Goal: Task Accomplishment & Management: Manage account settings

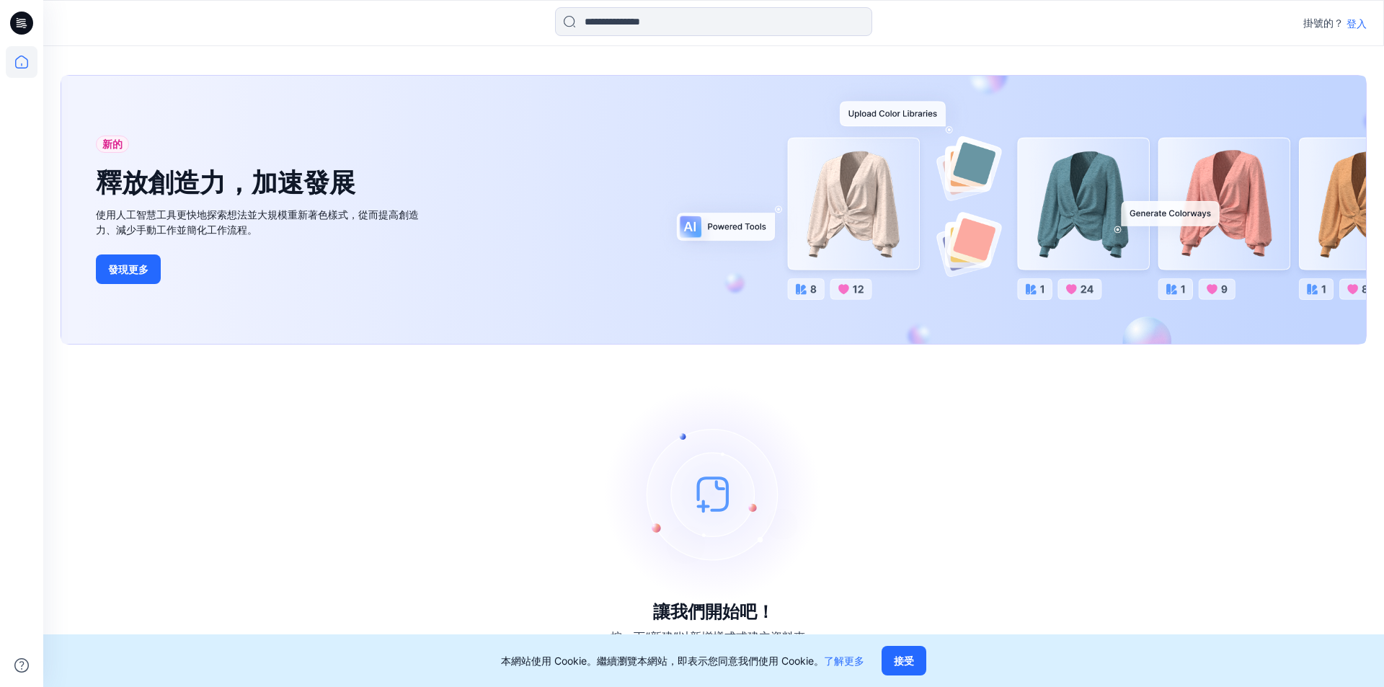
click at [1356, 24] on font "登入" at bounding box center [1356, 23] width 20 height 12
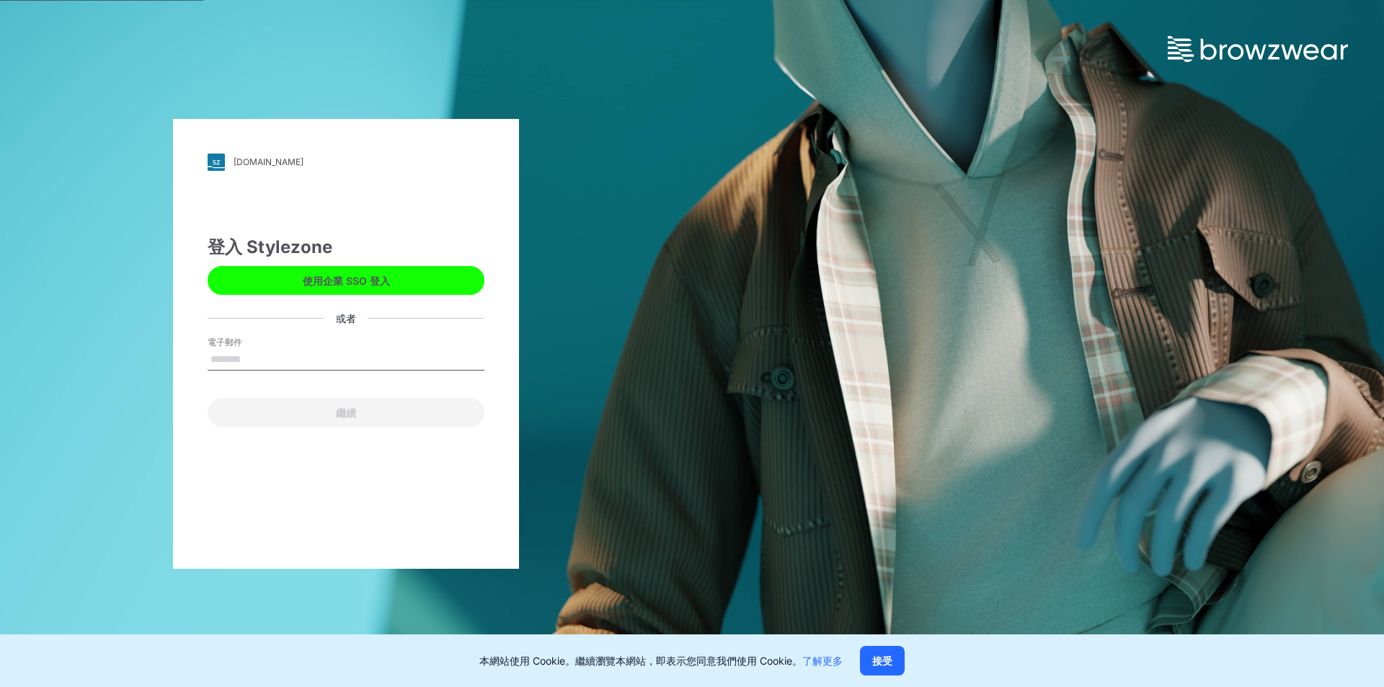
click at [314, 358] on input "電子郵件" at bounding box center [346, 360] width 277 height 22
type input "**********"
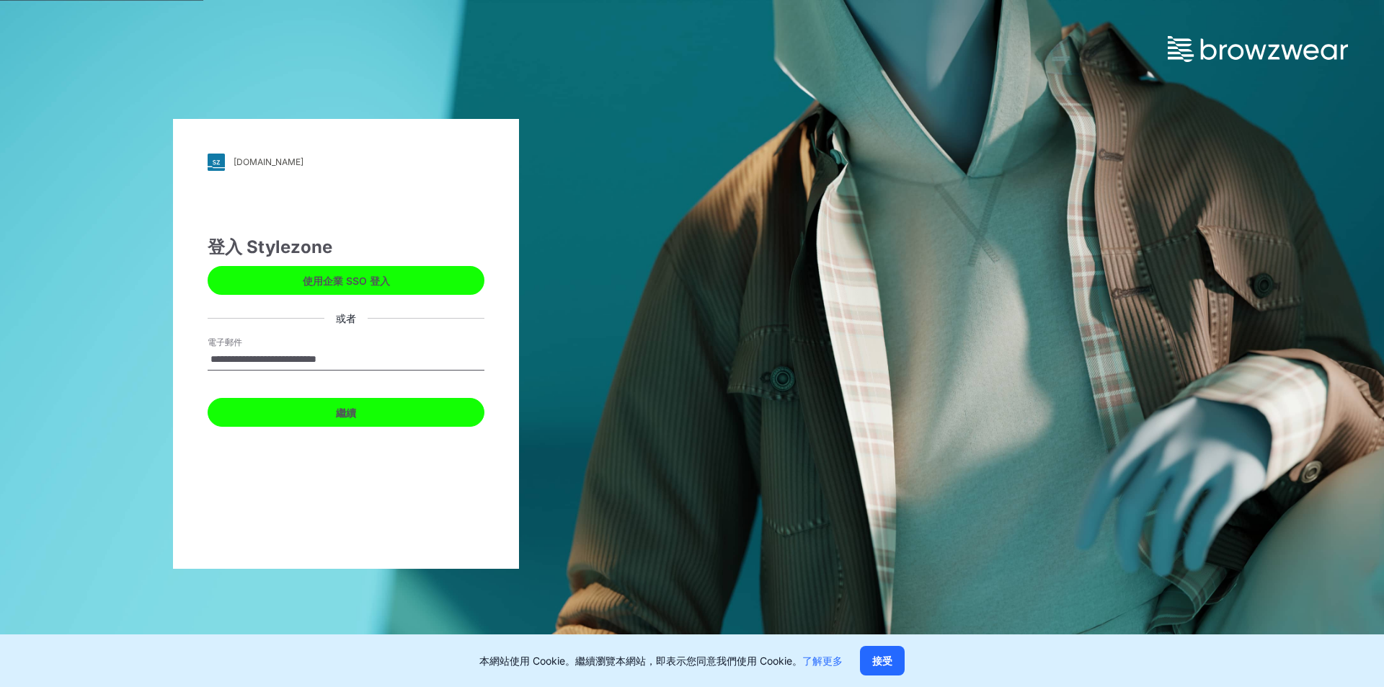
click at [332, 412] on button "繼續" at bounding box center [346, 412] width 277 height 29
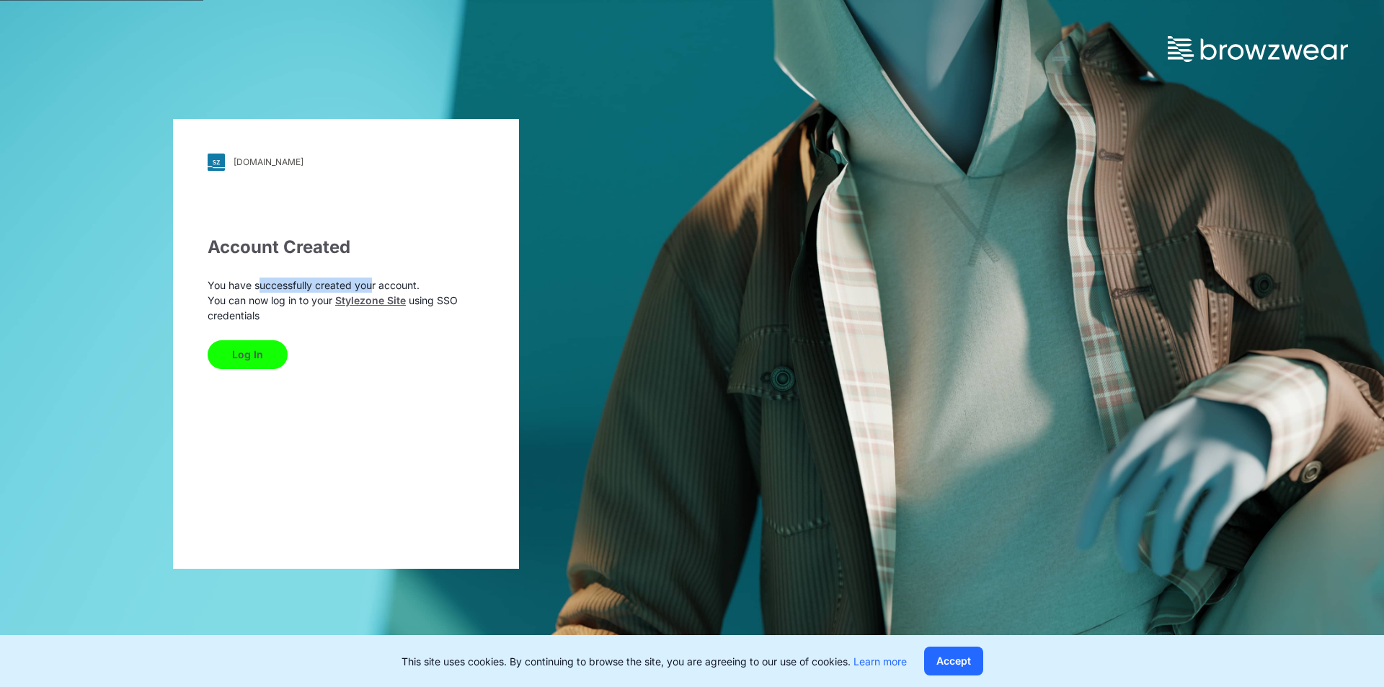
drag, startPoint x: 261, startPoint y: 285, endPoint x: 394, endPoint y: 275, distance: 133.0
click at [373, 273] on div "Account Created You have successfully created your account. You can now log in …" at bounding box center [346, 301] width 277 height 135
click at [430, 281] on p "You have successfully created your account." at bounding box center [346, 284] width 277 height 15
click at [261, 358] on button "Log In" at bounding box center [248, 354] width 80 height 29
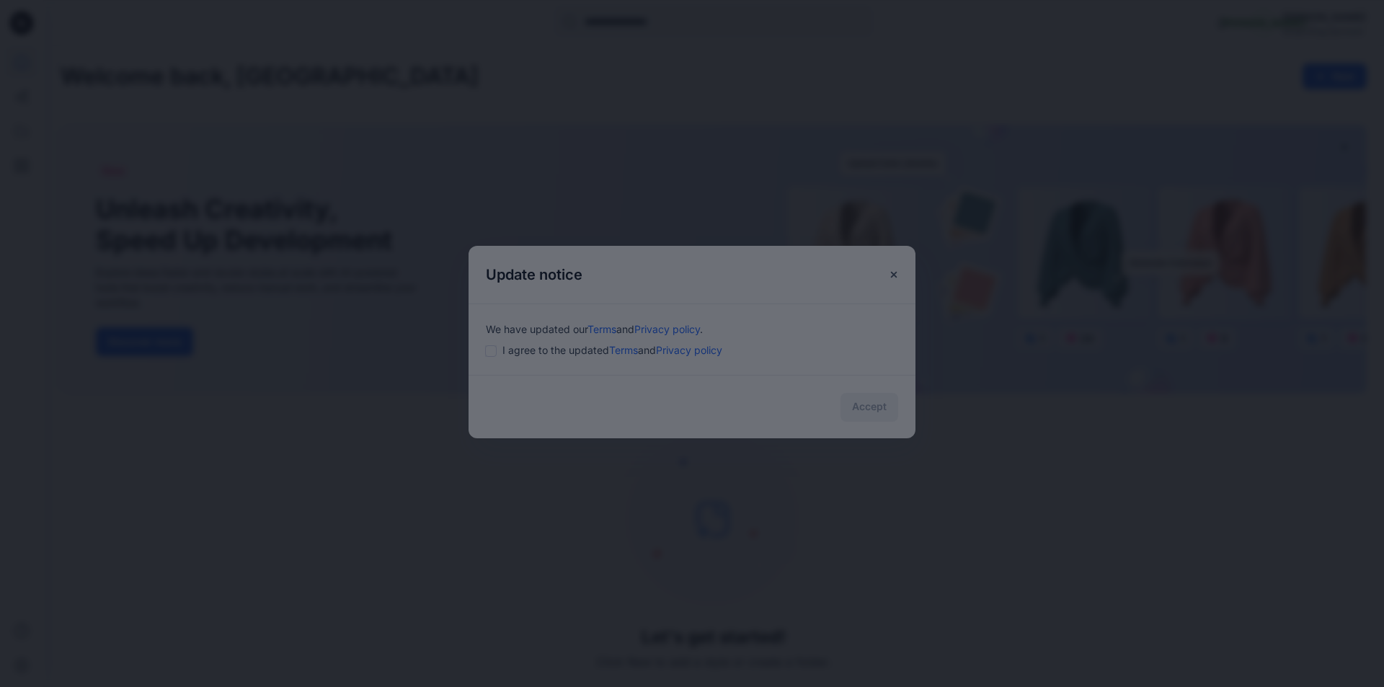
click at [607, 406] on div at bounding box center [692, 343] width 1384 height 687
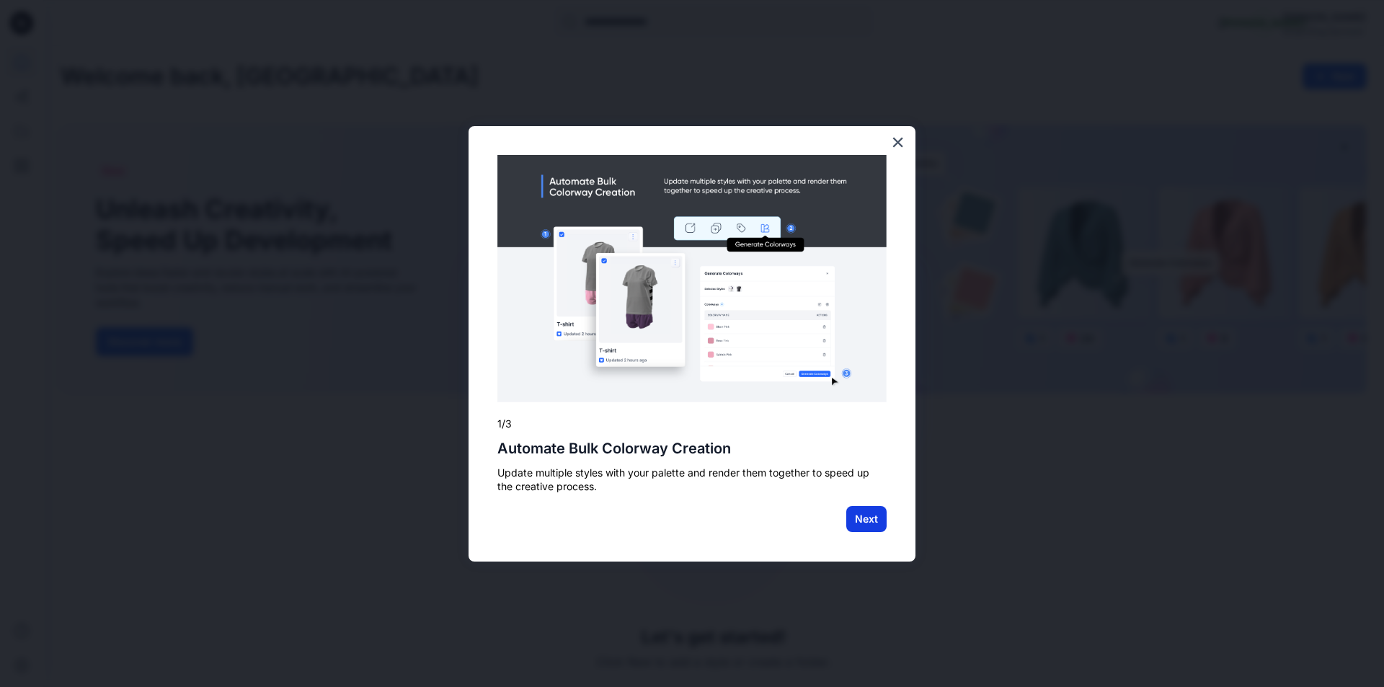
click at [868, 515] on button "Next" at bounding box center [866, 519] width 40 height 26
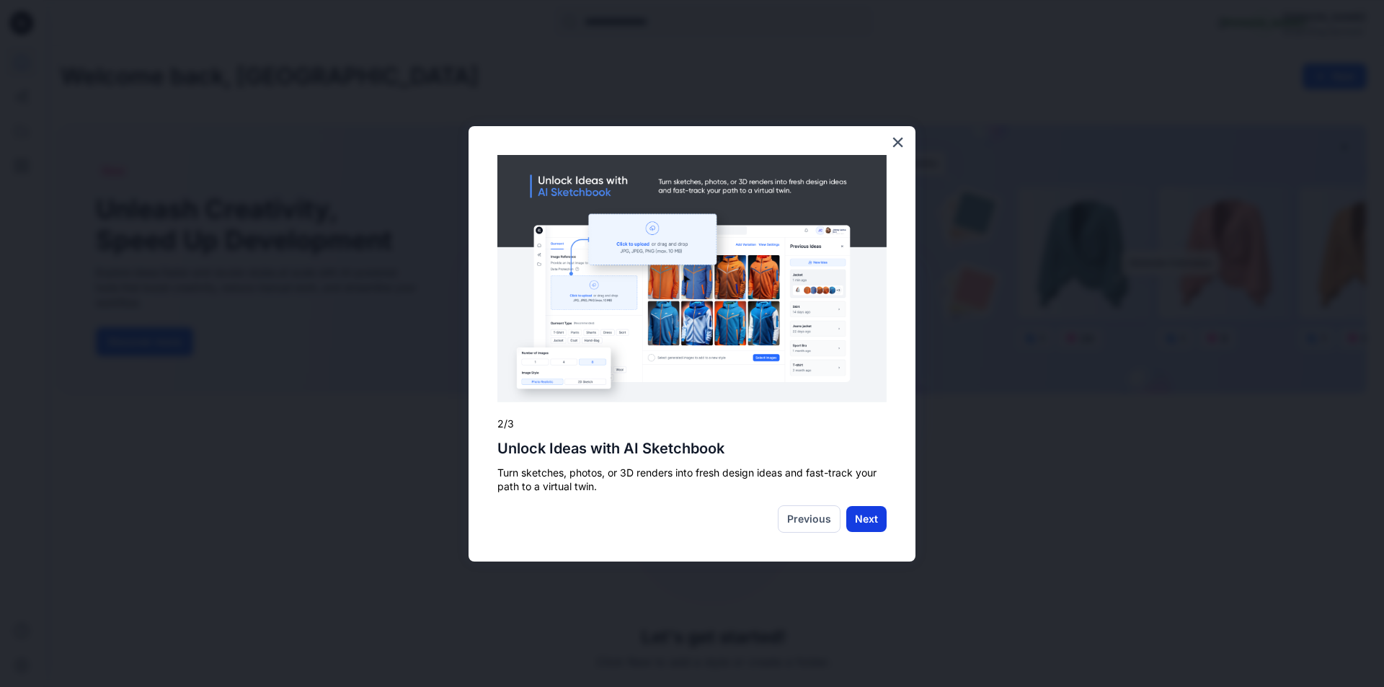
click at [869, 515] on button "Next" at bounding box center [866, 519] width 40 height 26
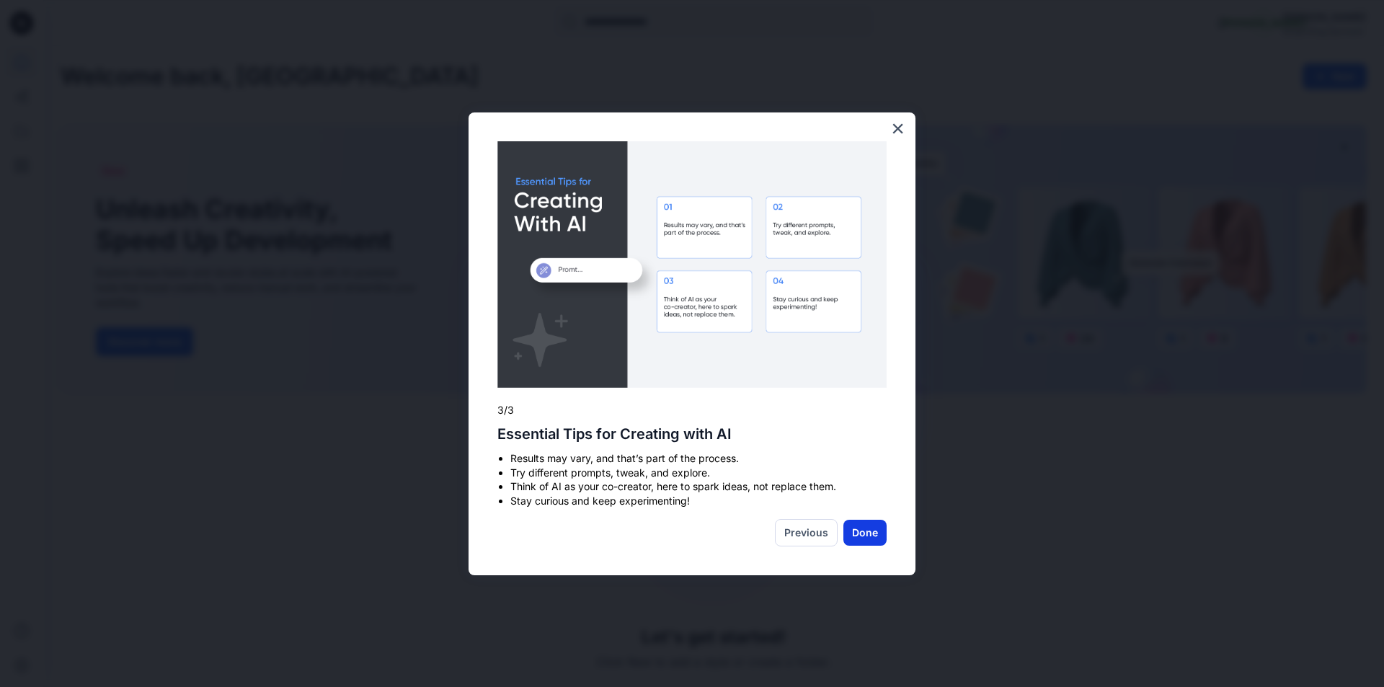
click at [855, 538] on button "Done" at bounding box center [864, 533] width 43 height 26
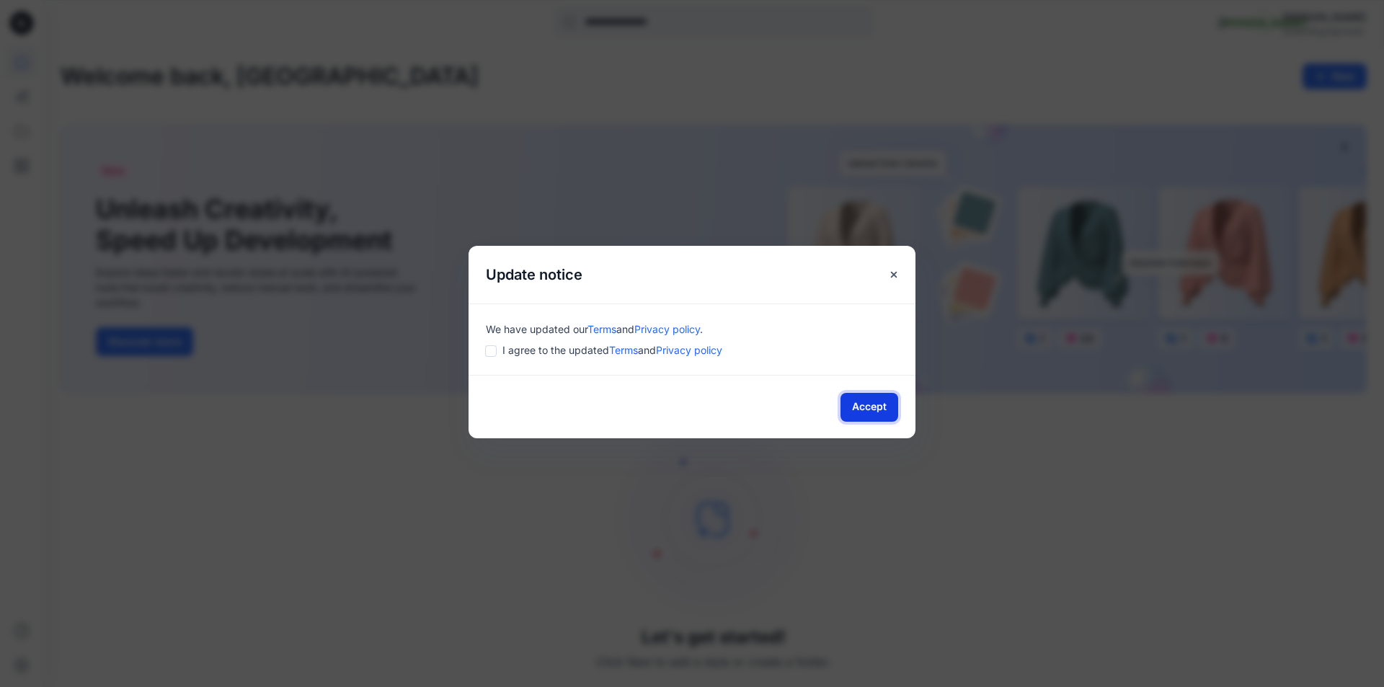
click at [869, 414] on button "Accept" at bounding box center [869, 407] width 58 height 29
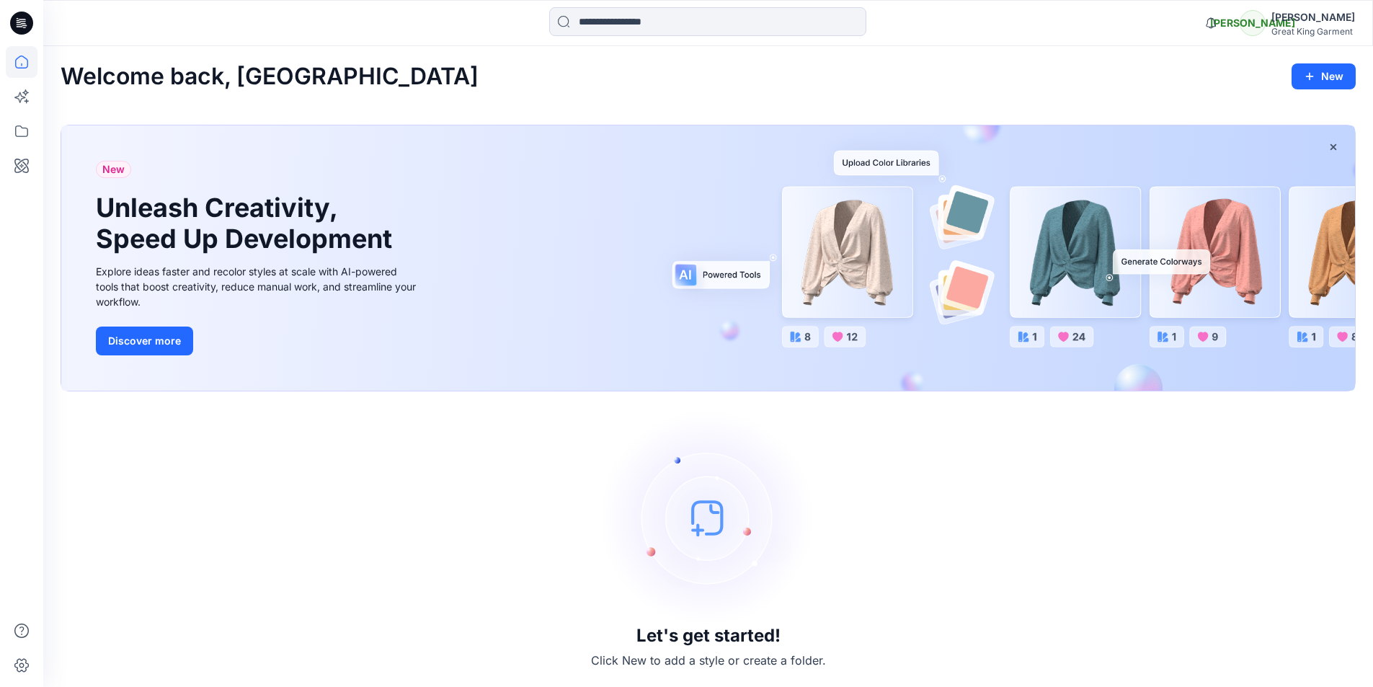
click at [1331, 30] on div "Great King Garment" at bounding box center [1313, 31] width 84 height 11
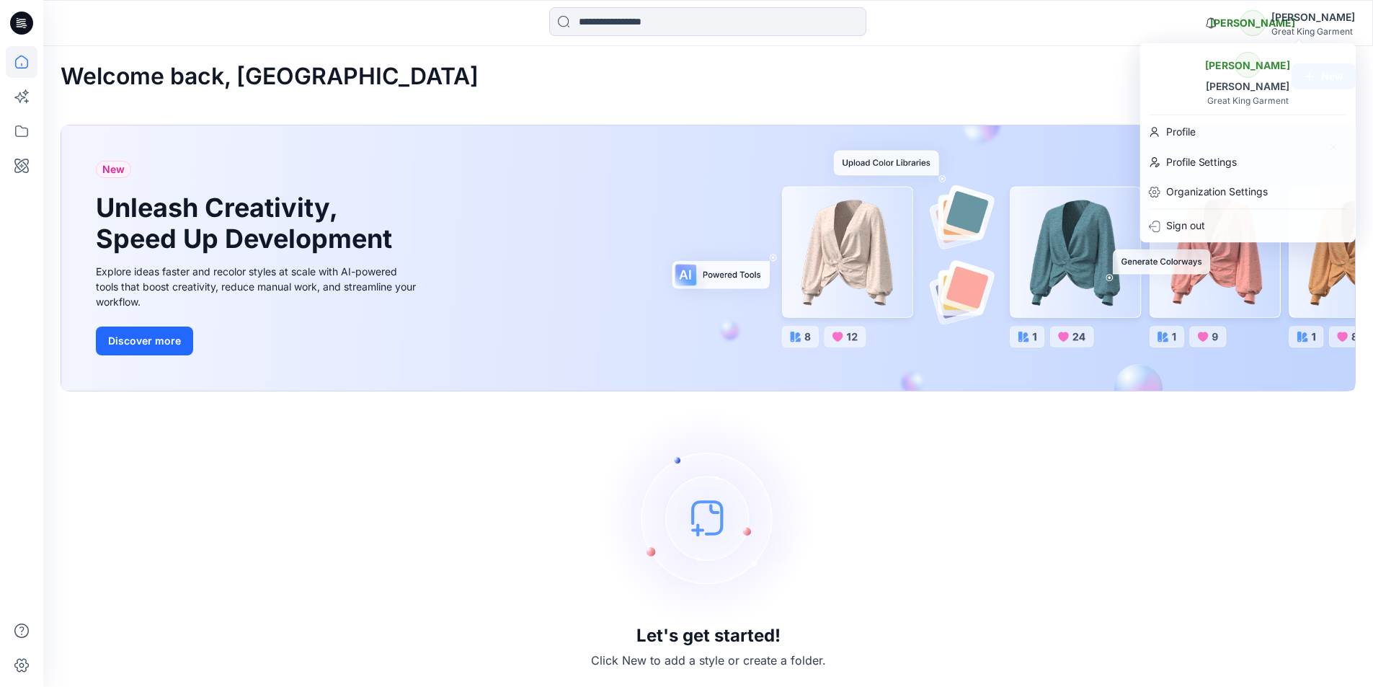
click at [975, 616] on div "Let's get started! Click New to add a style or create a folder." at bounding box center [708, 539] width 1295 height 261
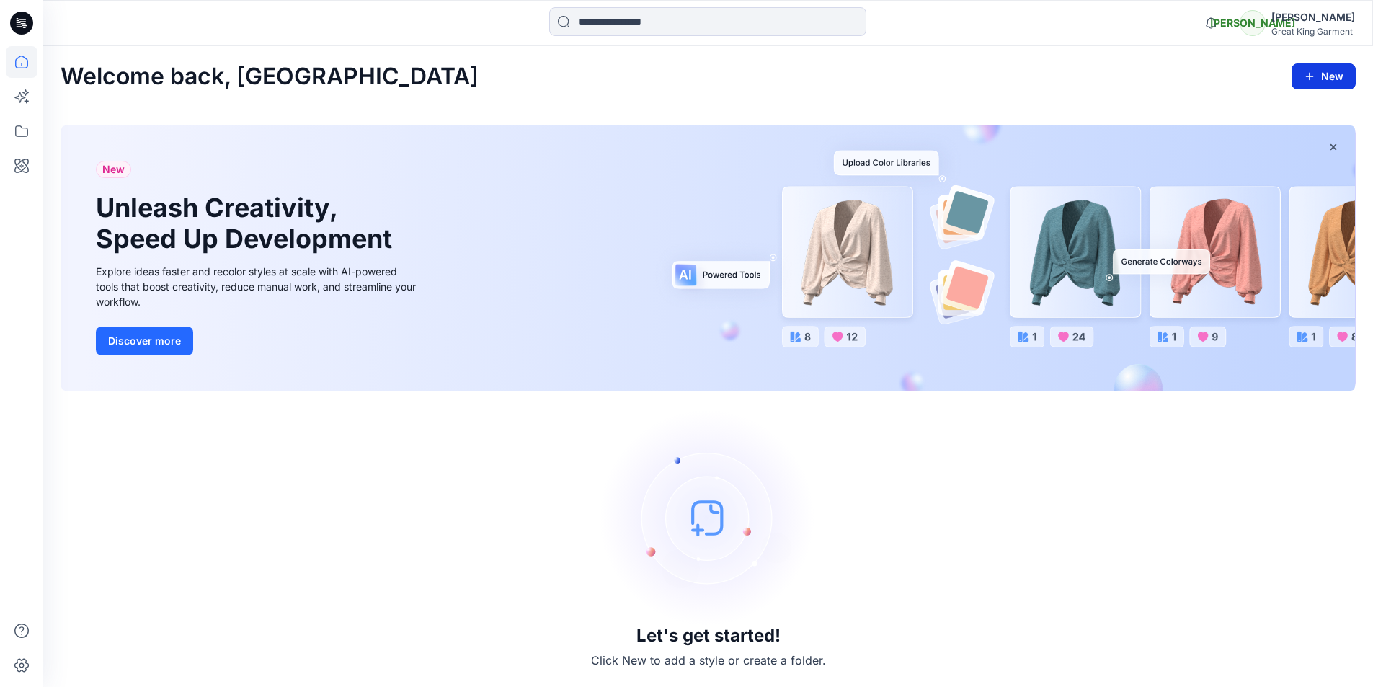
click at [1325, 71] on button "New" at bounding box center [1323, 76] width 64 height 26
click at [1122, 498] on div "Let's get started! Click New to add a style or create a folder." at bounding box center [708, 539] width 1295 height 261
click at [17, 22] on icon at bounding box center [21, 23] width 23 height 23
click at [27, 64] on icon at bounding box center [21, 61] width 13 height 13
click at [1306, 31] on div "Great King Garment" at bounding box center [1313, 31] width 84 height 11
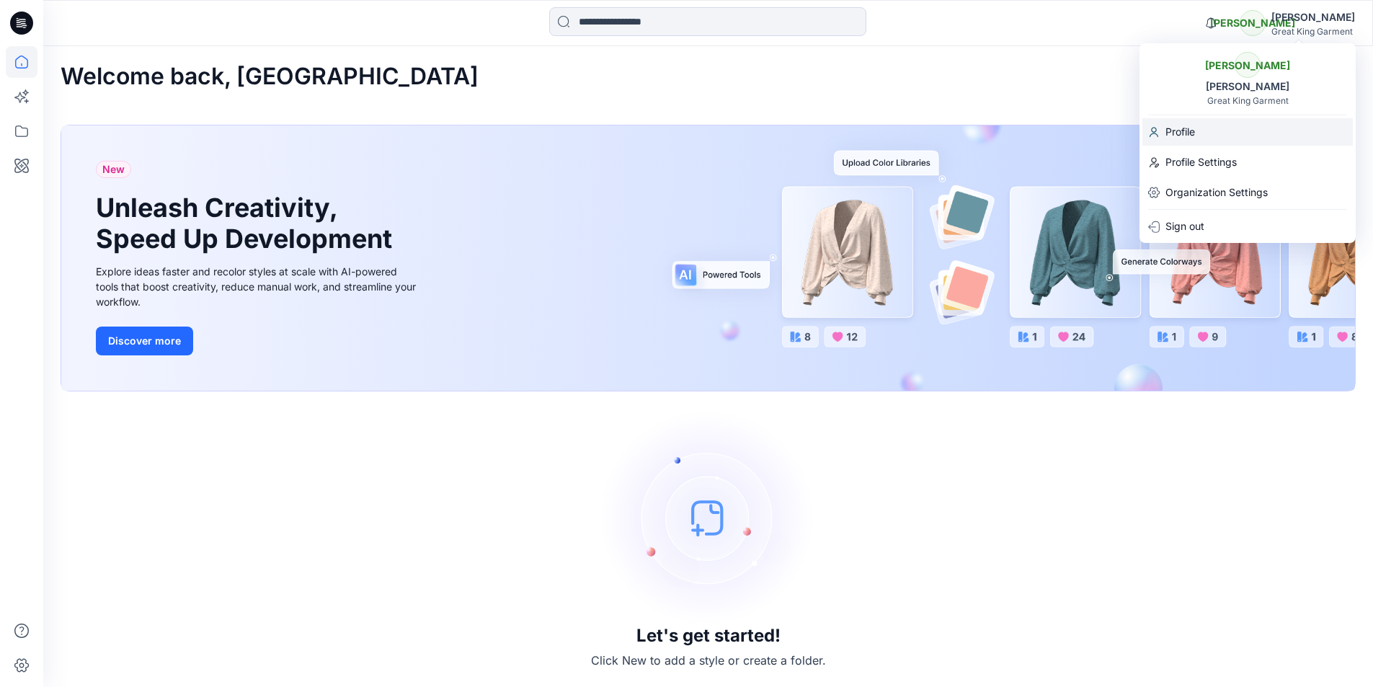
click at [1200, 133] on div "Profile" at bounding box center [1247, 131] width 210 height 27
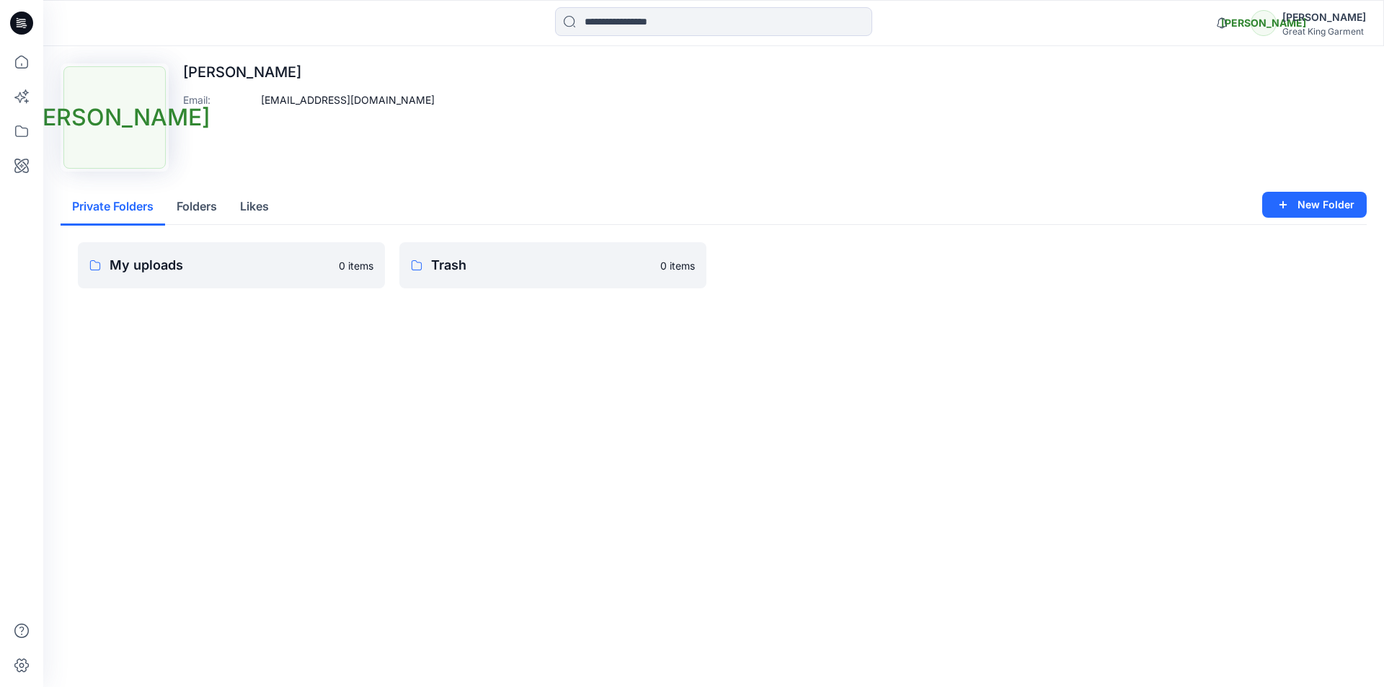
click at [1313, 19] on div "姵蘭 葉" at bounding box center [1324, 17] width 84 height 17
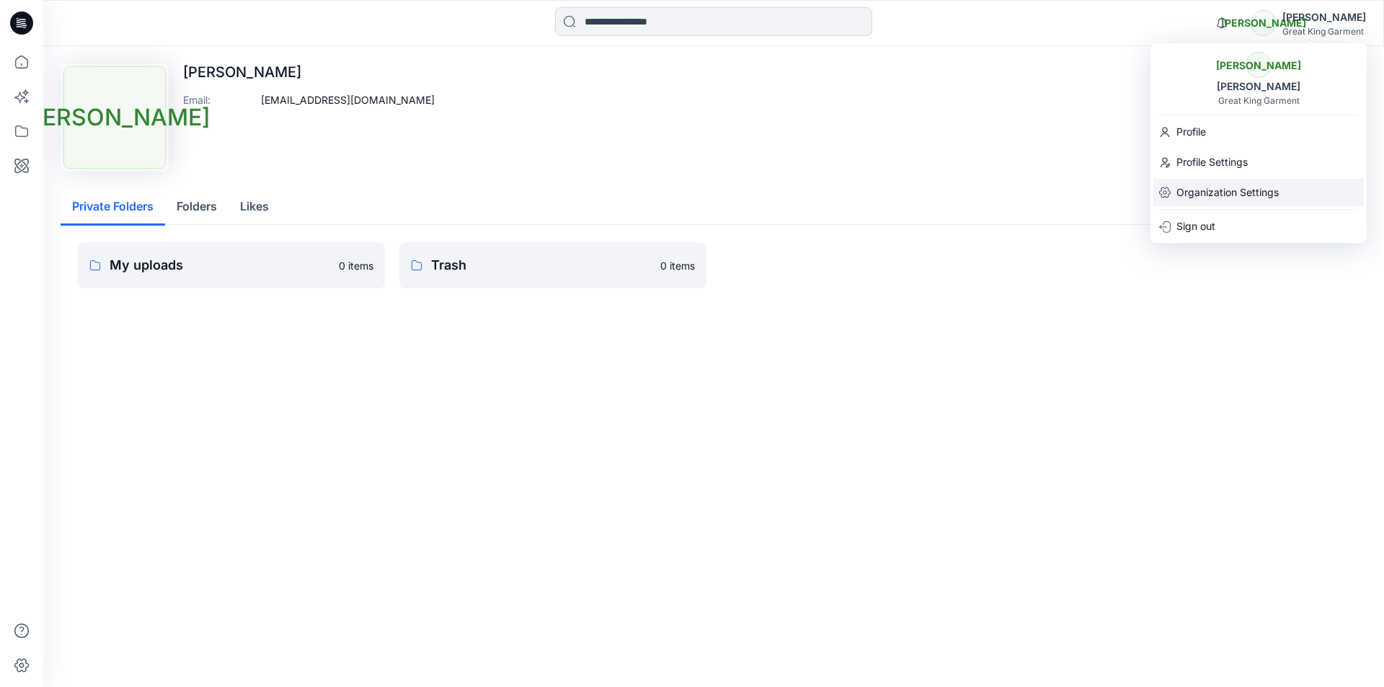
click at [1237, 187] on p "Organization Settings" at bounding box center [1227, 192] width 102 height 27
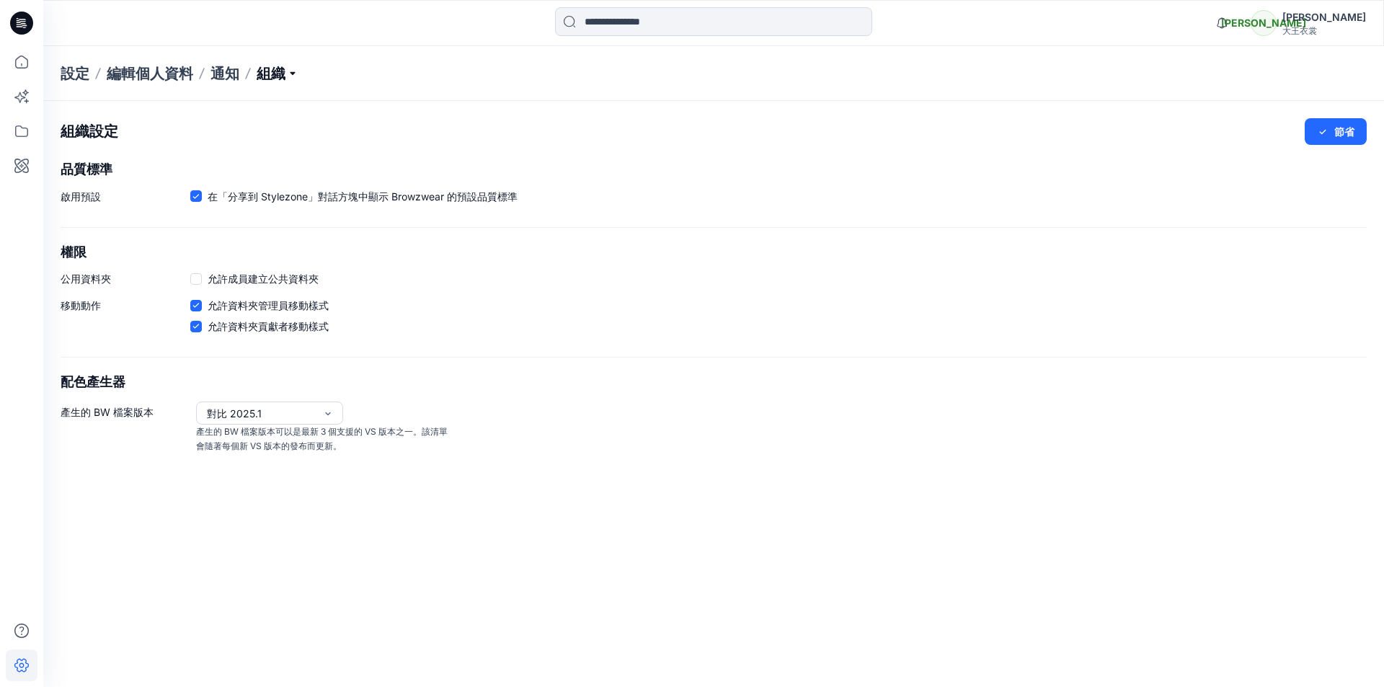
click at [292, 71] on p "組織" at bounding box center [278, 73] width 42 height 20
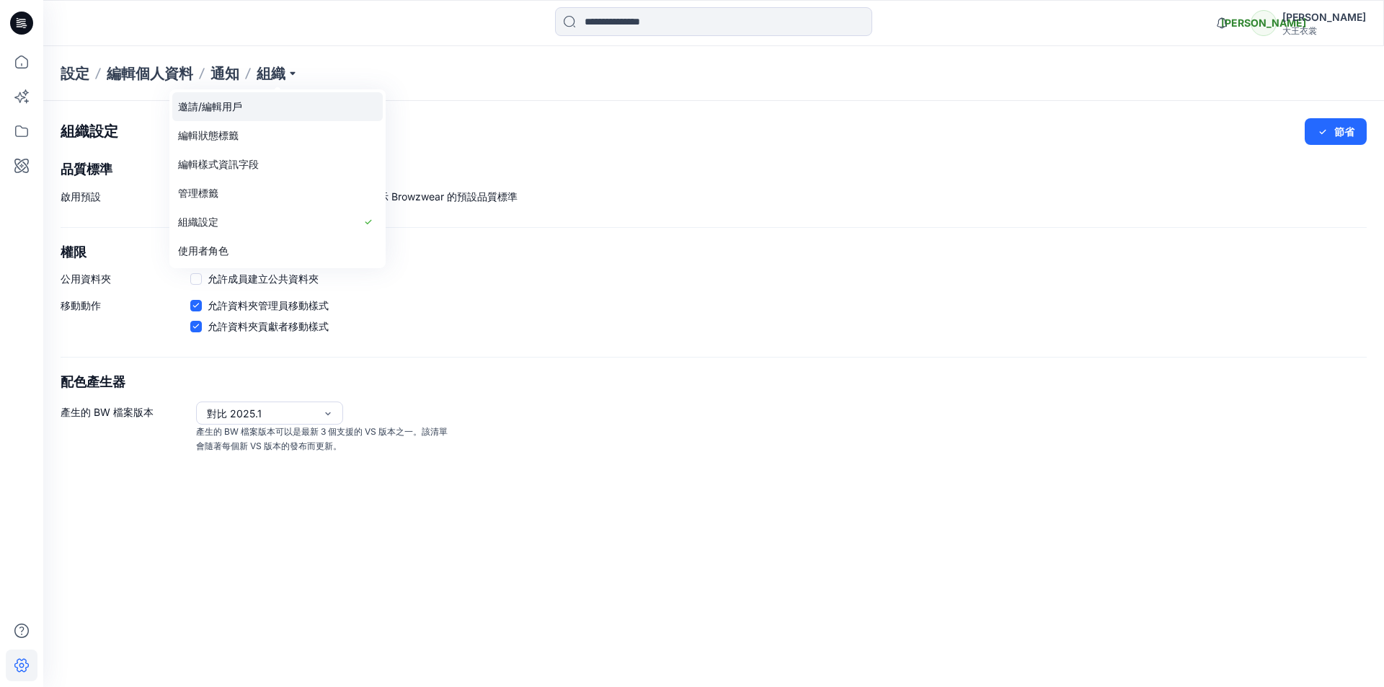
click at [229, 111] on font "邀請/編輯用戶" at bounding box center [210, 106] width 64 height 12
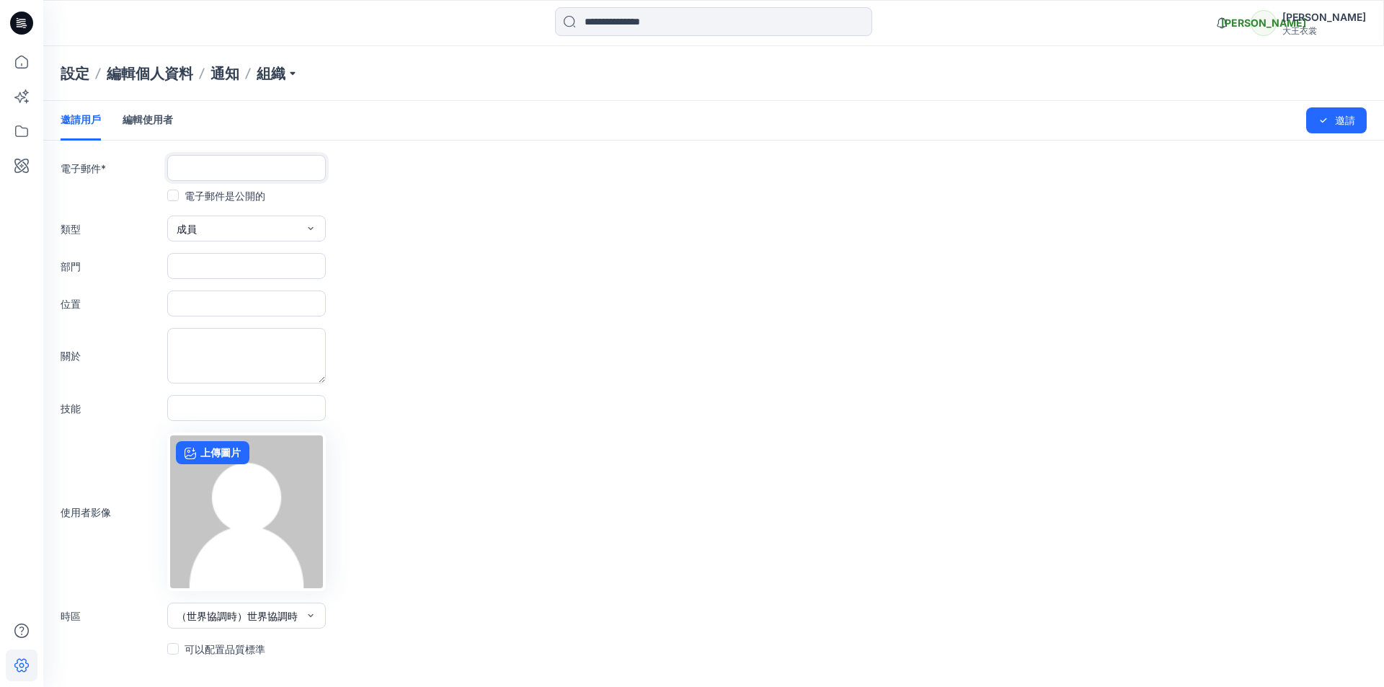
click at [254, 172] on input "text" at bounding box center [246, 168] width 159 height 26
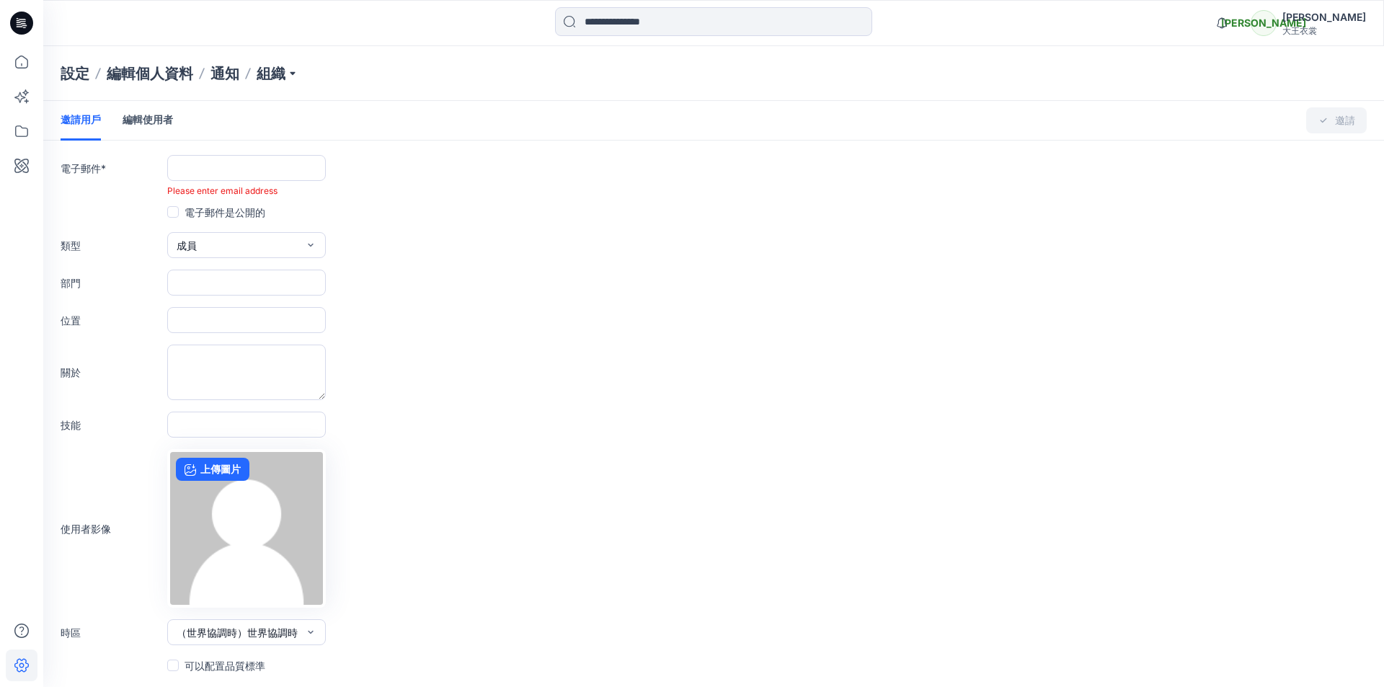
click at [728, 288] on form "邀請用戶 編輯使用者 更改已儲存 邀請 電子郵件 * Please enter email address 電子郵件是公開的 類型 成員 外部的 成員 行政 …" at bounding box center [713, 387] width 1340 height 573
click at [267, 177] on input "text" at bounding box center [246, 168] width 159 height 26
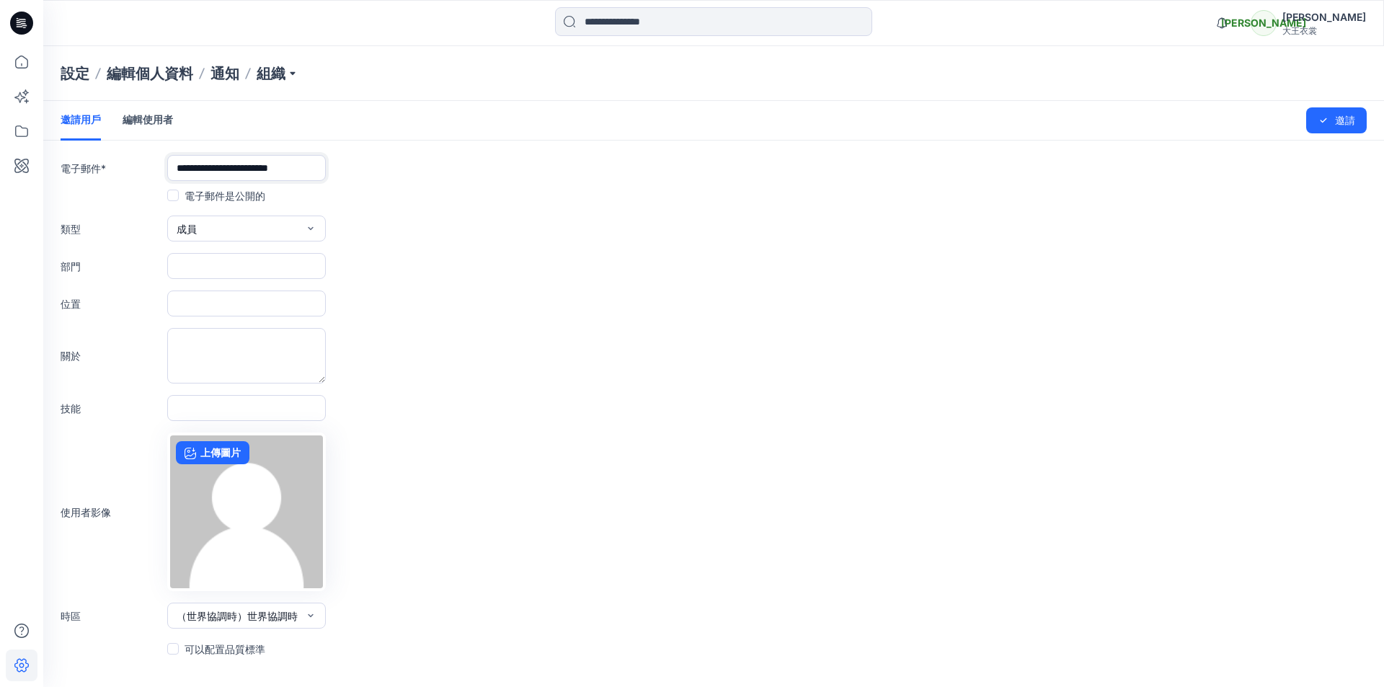
type input "**********"
click at [177, 202] on label "電子郵件是公開的" at bounding box center [216, 195] width 98 height 17
click at [293, 223] on button "成員" at bounding box center [246, 228] width 159 height 26
click at [306, 232] on icon "button" at bounding box center [311, 229] width 12 height 12
click at [243, 267] on input "text" at bounding box center [246, 266] width 159 height 26
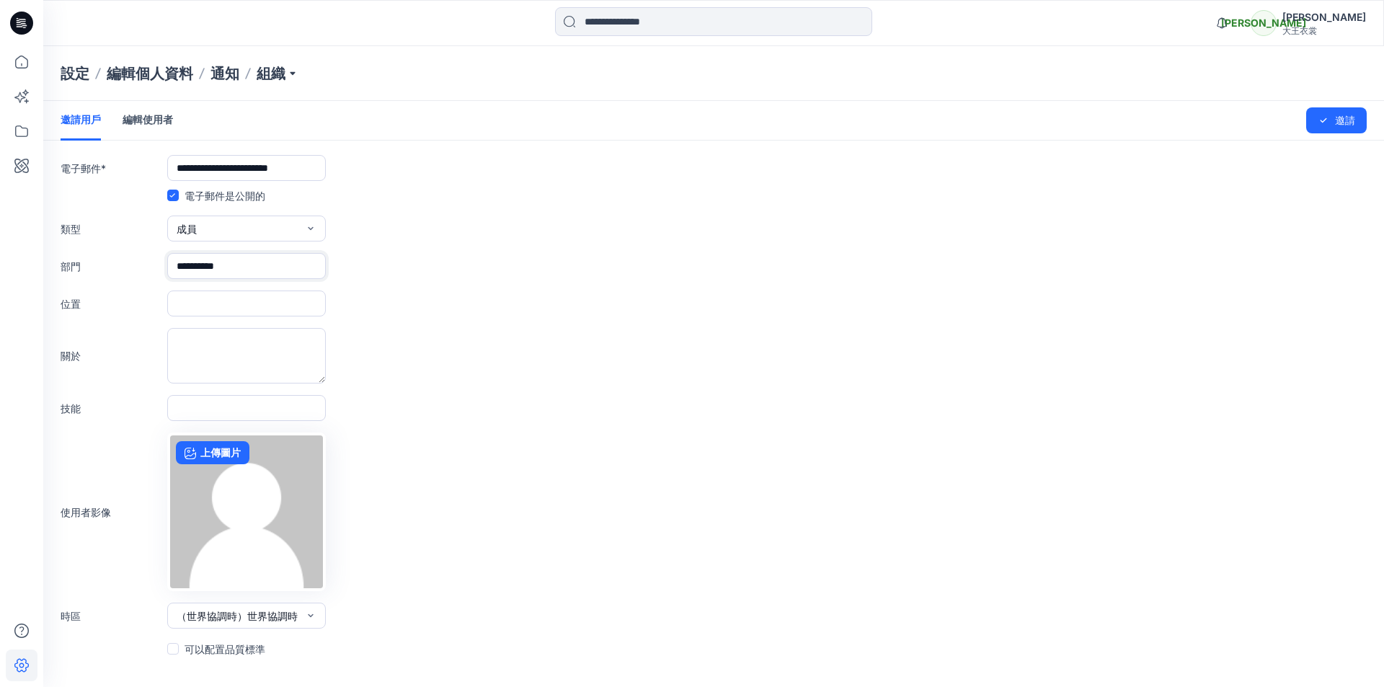
click at [209, 264] on input "**********" at bounding box center [246, 266] width 159 height 26
type input "**********"
click at [262, 407] on input "text" at bounding box center [246, 408] width 159 height 26
type input "**********"
click at [300, 619] on button "（世界協調時）世界協調時" at bounding box center [246, 616] width 159 height 26
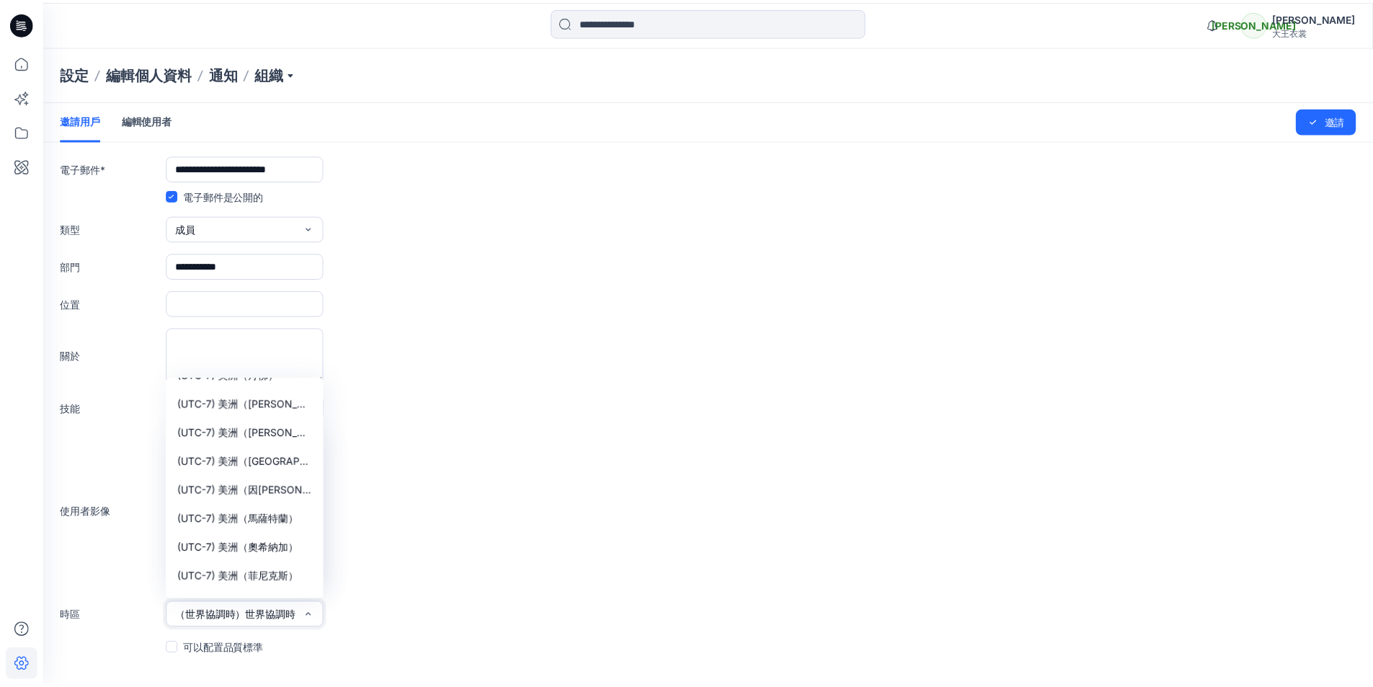
scroll to position [865, 0]
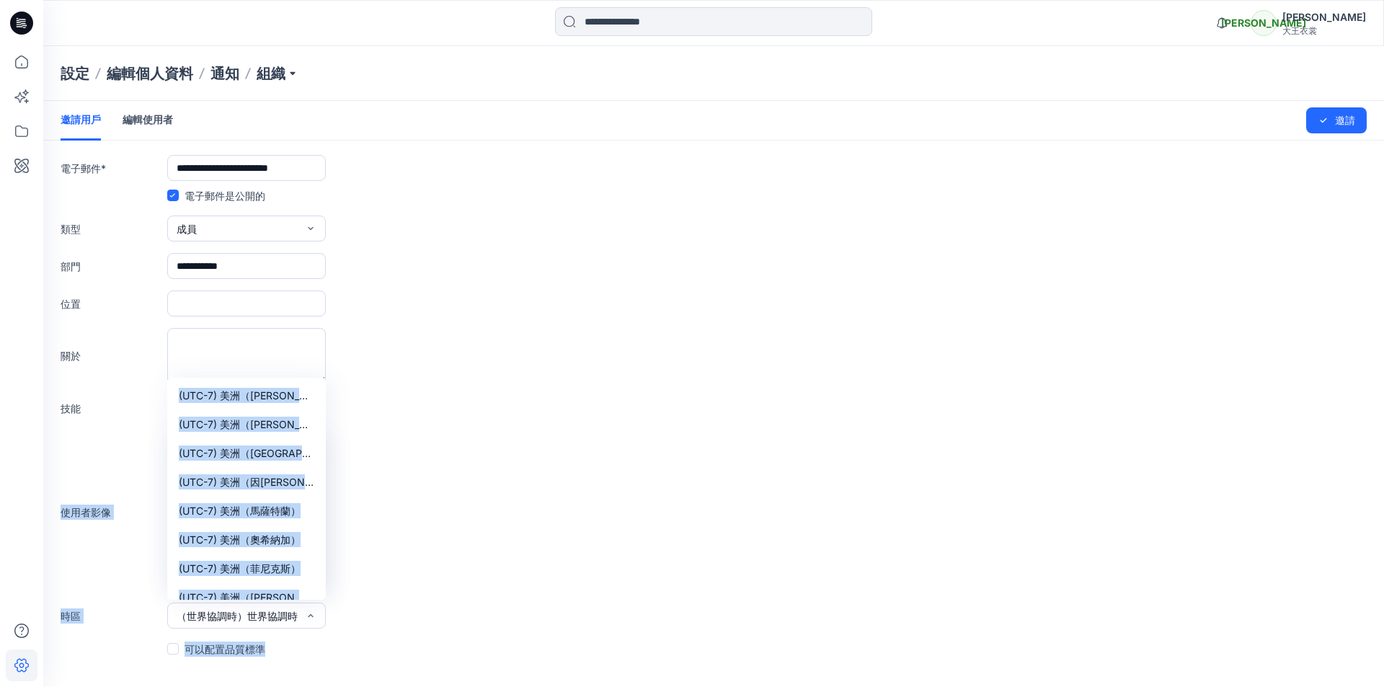
drag, startPoint x: 326, startPoint y: 400, endPoint x: 523, endPoint y: 639, distance: 309.8
click at [476, 650] on form "**********" at bounding box center [713, 379] width 1340 height 556
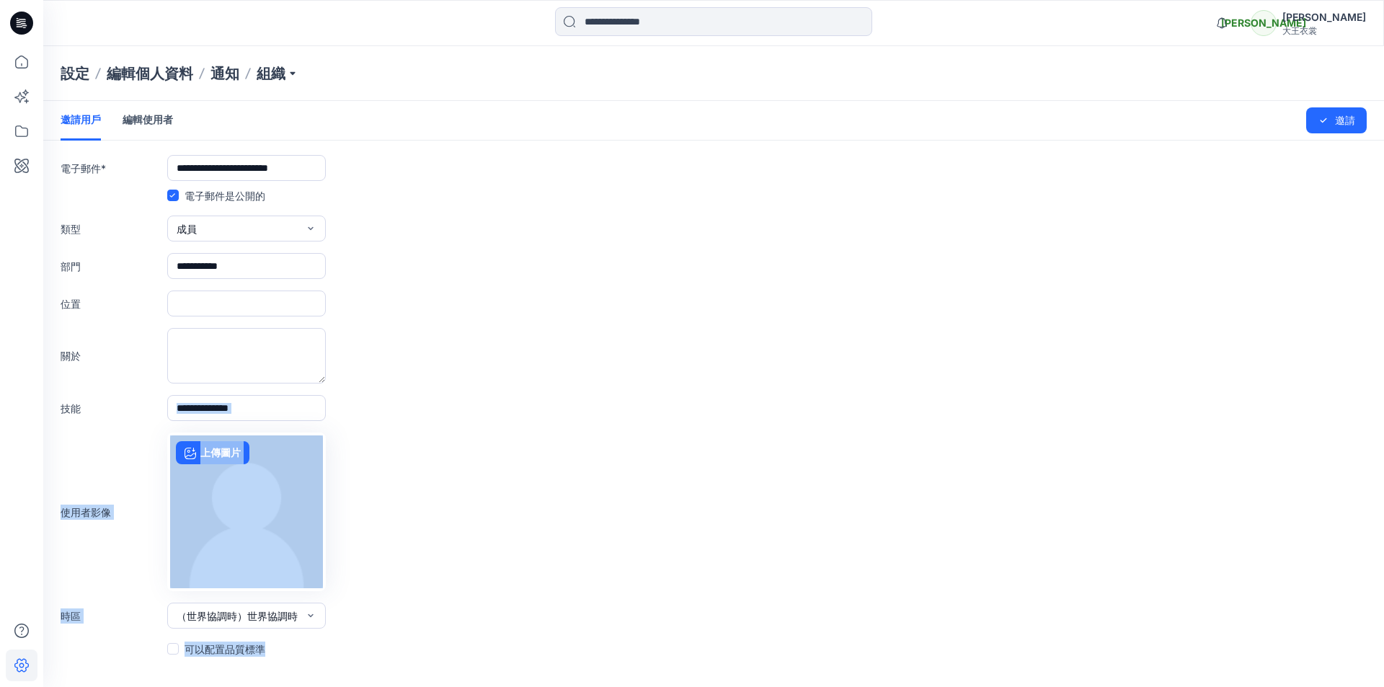
click at [538, 597] on form "**********" at bounding box center [713, 379] width 1340 height 556
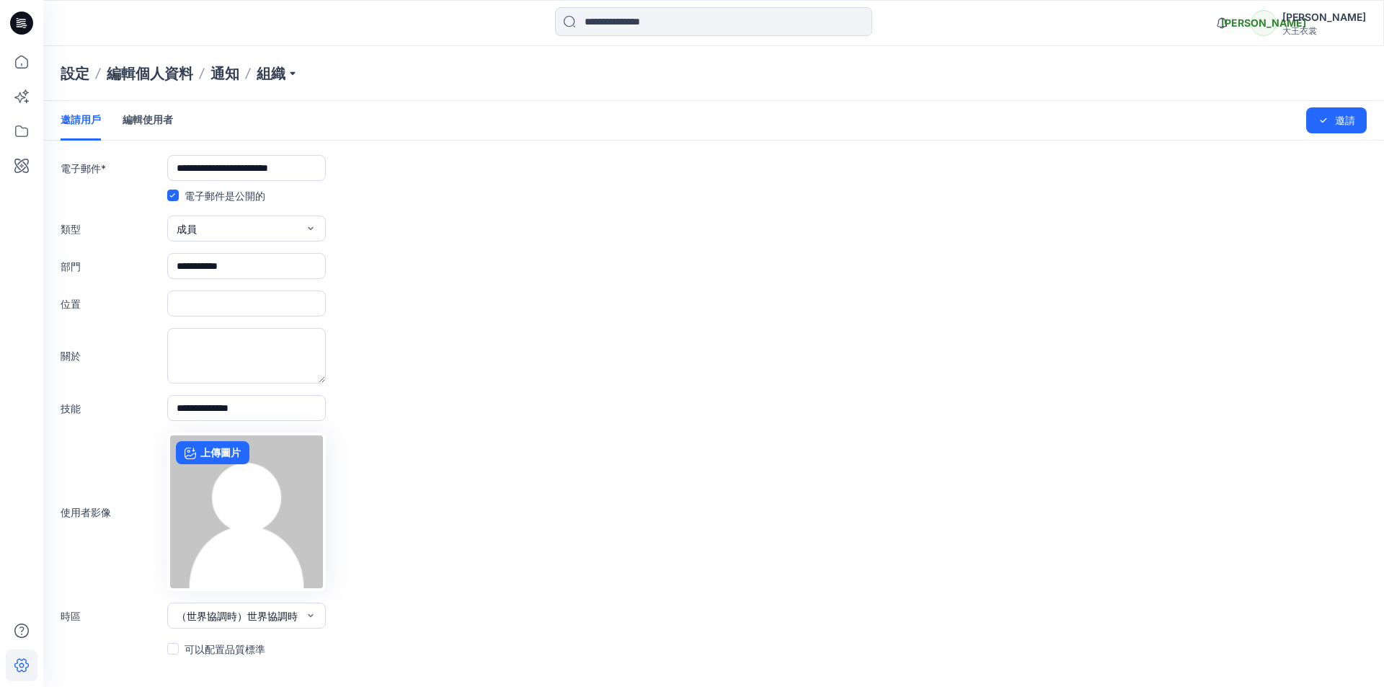
click at [525, 585] on div "使用者影像 上傳圖片" at bounding box center [714, 511] width 1306 height 159
click at [174, 645] on span at bounding box center [173, 649] width 12 height 12
click at [213, 266] on input "**********" at bounding box center [246, 266] width 159 height 26
click at [553, 394] on form "**********" at bounding box center [713, 379] width 1340 height 556
click at [1340, 120] on font "邀請" at bounding box center [1345, 120] width 20 height 12
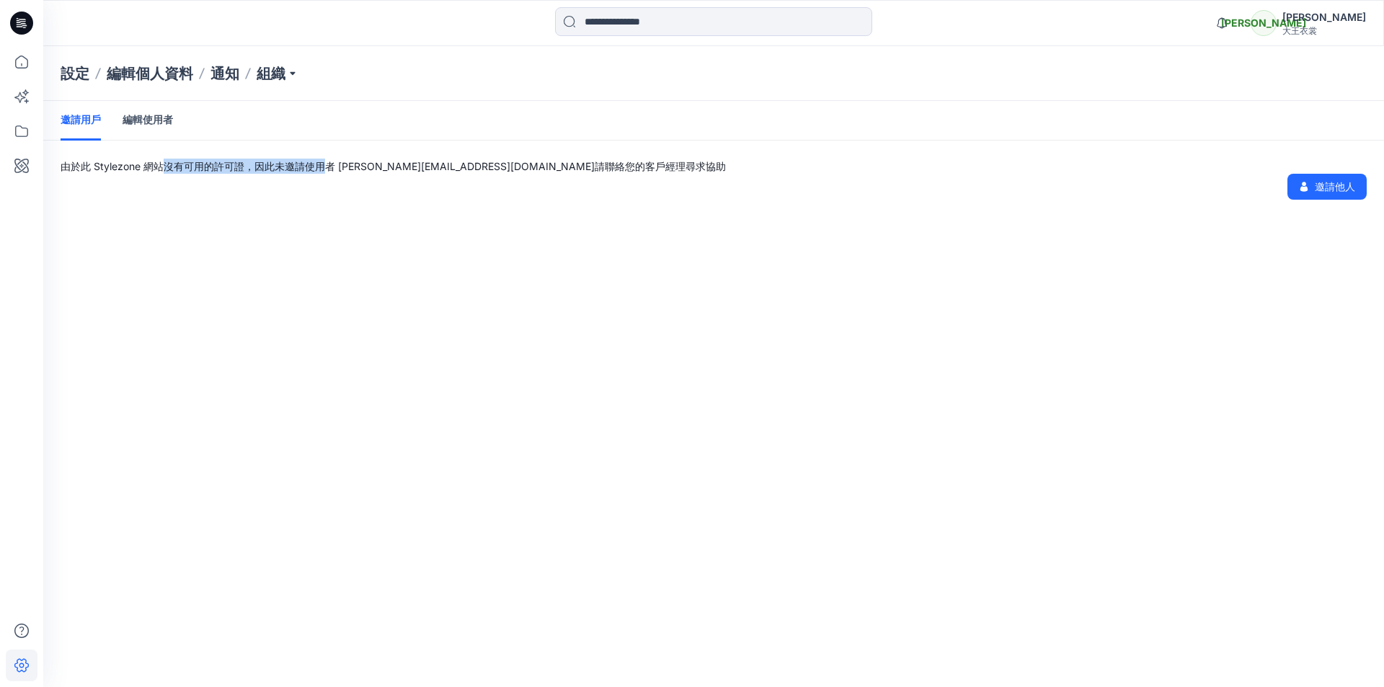
drag, startPoint x: 159, startPoint y: 172, endPoint x: 321, endPoint y: 172, distance: 161.4
click at [321, 172] on font "由於此 Stylezone 網站沒有可用的許可證，因此未邀請使用者 ivy.wu@greatkinggroup.com" at bounding box center [328, 166] width 534 height 12
click at [353, 232] on div "邀請用戶 編輯使用者 由於此 Stylezone 網站沒有可用的許可證，因此未邀請使用者 ivy.wu@greatkinggroup.com 請聯絡您的客戶經…" at bounding box center [713, 394] width 1340 height 586
drag, startPoint x: 96, startPoint y: 174, endPoint x: 181, endPoint y: 169, distance: 85.2
click at [181, 169] on div "由於此 Stylezone 網站沒有可用的許可證，因此未邀請使用者 ivy.wu@greatkinggroup.com 請聯絡您的客戶經理尋求協助 邀請他人" at bounding box center [713, 179] width 1340 height 41
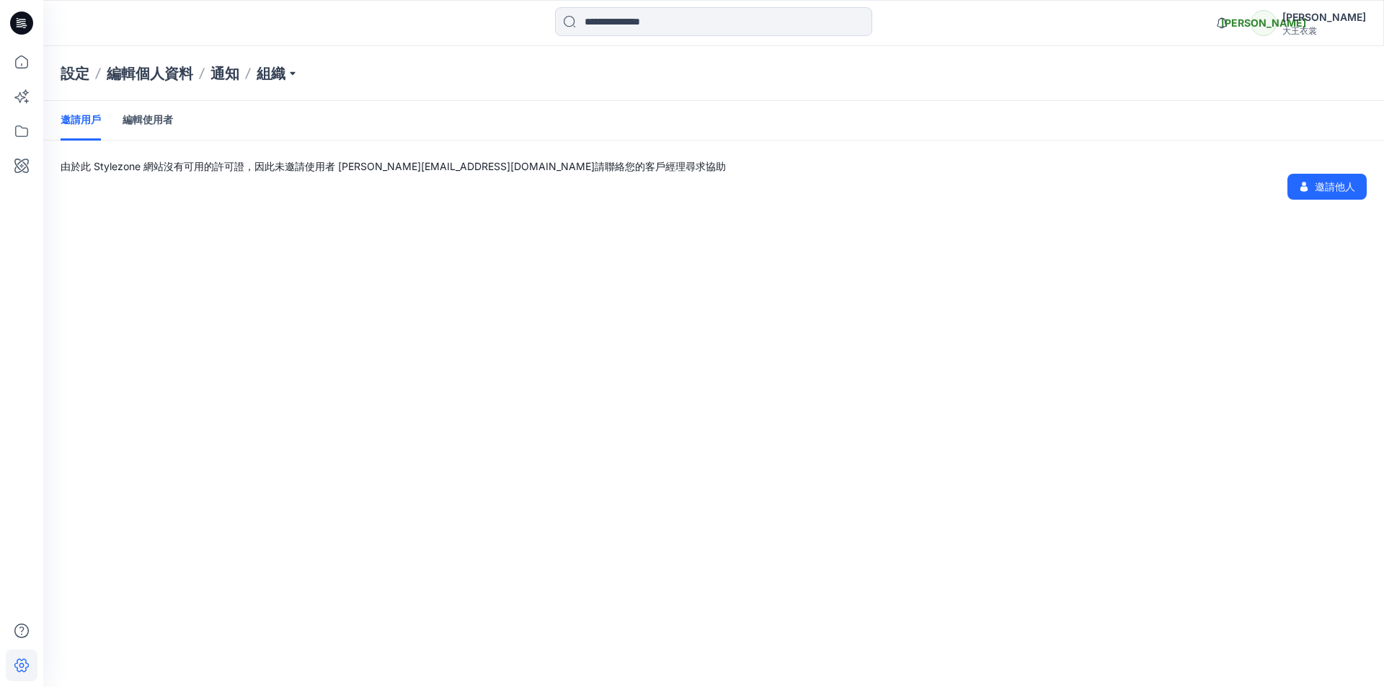
click at [195, 198] on div "由於此 Stylezone 網站沒有可用的許可證，因此未邀請使用者 ivy.wu@greatkinggroup.com 請聯絡您的客戶經理尋求協助 邀請他人" at bounding box center [713, 179] width 1340 height 41
click at [164, 121] on font "編輯使用者" at bounding box center [148, 119] width 50 height 12
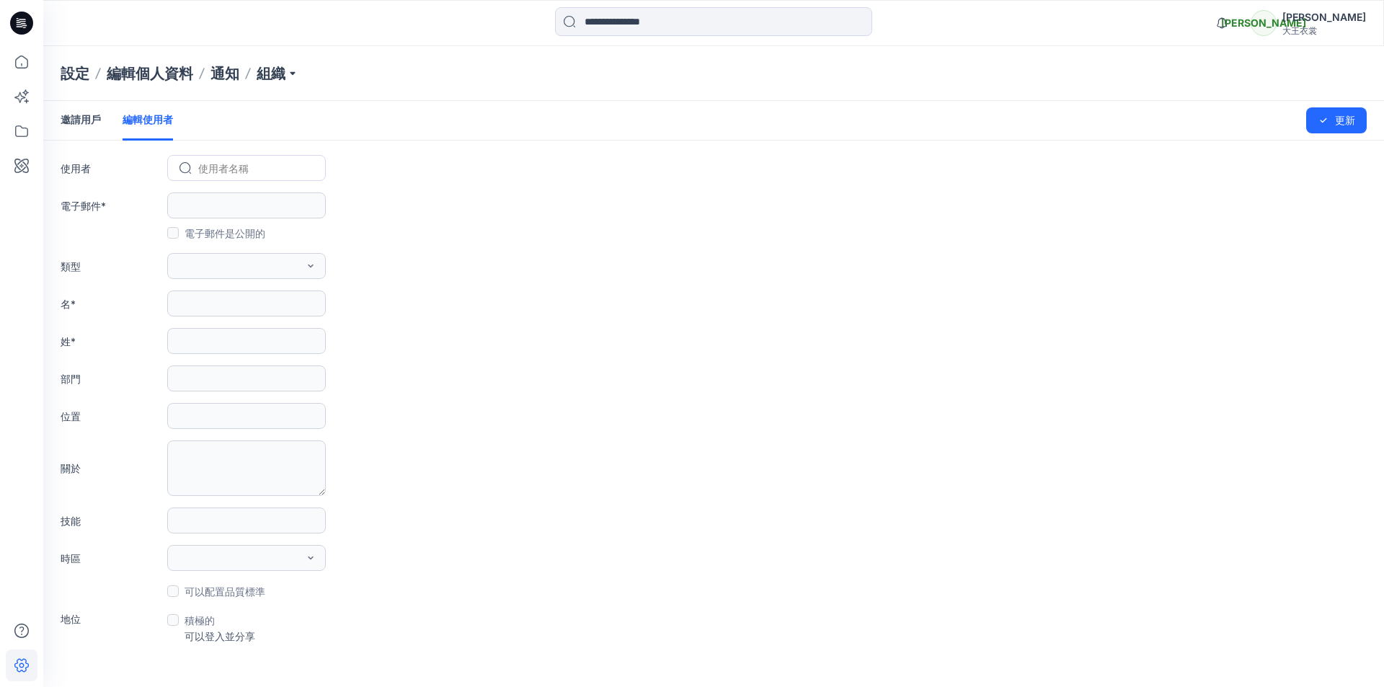
click at [80, 112] on link "邀請用戶" at bounding box center [81, 119] width 40 height 37
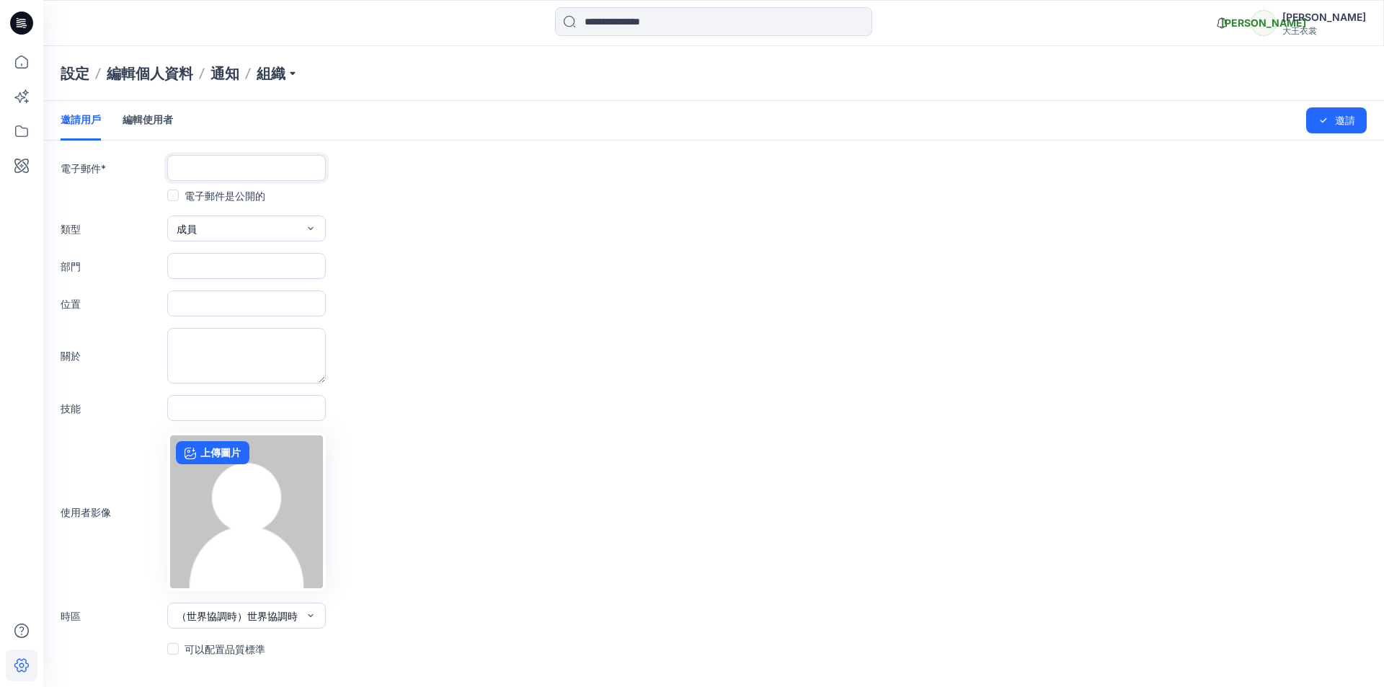
click at [243, 175] on input "text" at bounding box center [246, 168] width 159 height 26
type input "**********"
click at [177, 196] on span at bounding box center [173, 196] width 12 height 12
click at [173, 650] on span at bounding box center [173, 649] width 12 height 12
click at [1340, 123] on font "邀請" at bounding box center [1345, 120] width 20 height 12
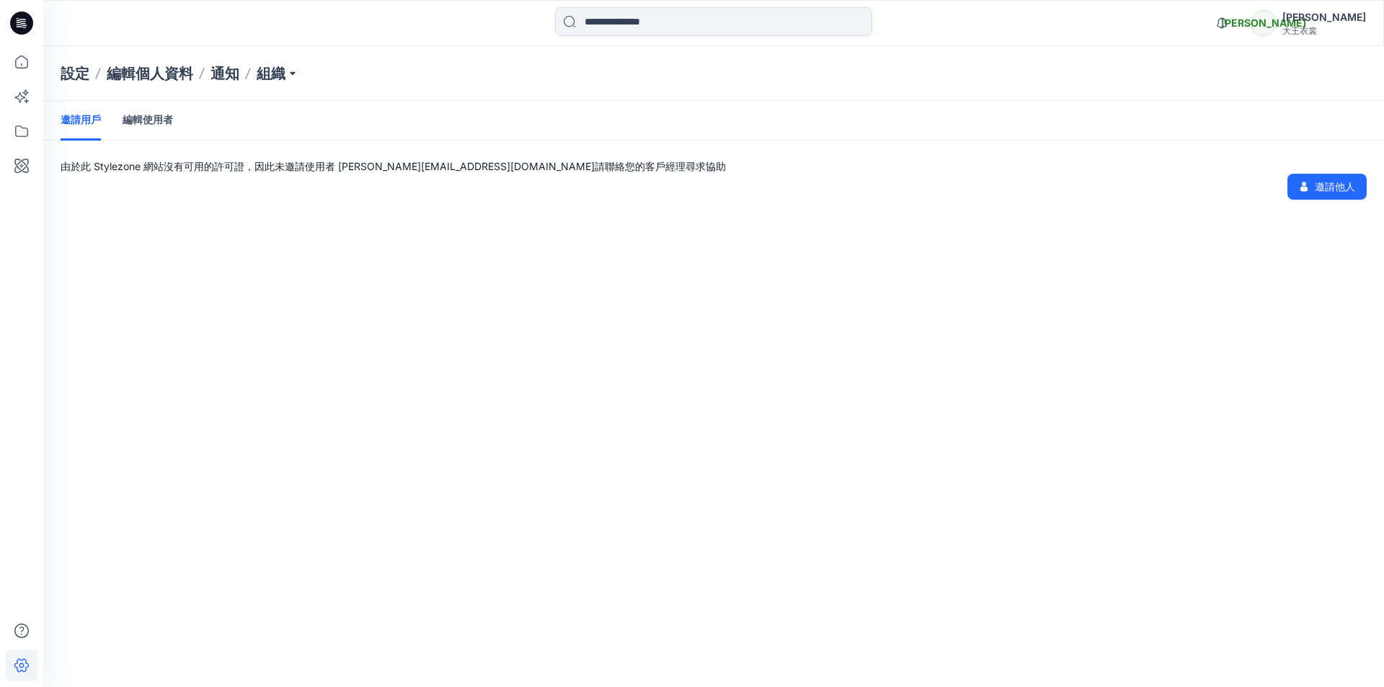
click at [82, 79] on font "設定" at bounding box center [75, 73] width 29 height 17
click at [250, 69] on icon at bounding box center [248, 74] width 6 height 12
click at [264, 76] on p "組織" at bounding box center [278, 73] width 42 height 20
click at [120, 236] on div "邀請用戶 編輯使用者 由於此 Stylezone 網站沒有可用的許可證，因此未邀請使用者 ivy.wu@greatkinggroup.com 請聯絡您的客戶經…" at bounding box center [713, 394] width 1340 height 586
drag, startPoint x: 159, startPoint y: 162, endPoint x: 213, endPoint y: 162, distance: 54.8
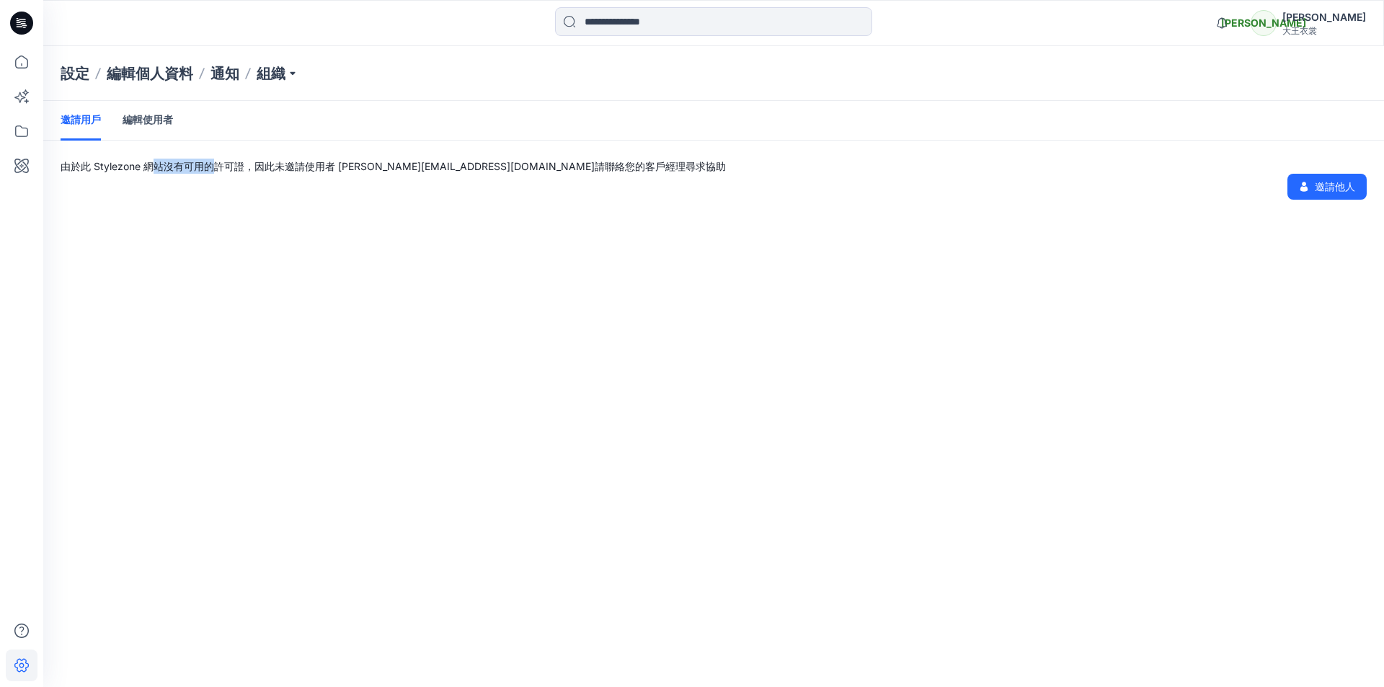
click at [213, 162] on font "由於此 Stylezone 網站沒有可用的許可證，因此未邀請使用者 ivy.wu@greatkinggroup.com" at bounding box center [328, 166] width 534 height 12
click at [226, 203] on div "邀請用戶 編輯使用者 由於此 Stylezone 網站沒有可用的許可證，因此未邀請使用者 ivy.wu@greatkinggroup.com 請聯絡您的客戶經…" at bounding box center [713, 394] width 1340 height 586
click at [27, 58] on icon at bounding box center [22, 62] width 32 height 32
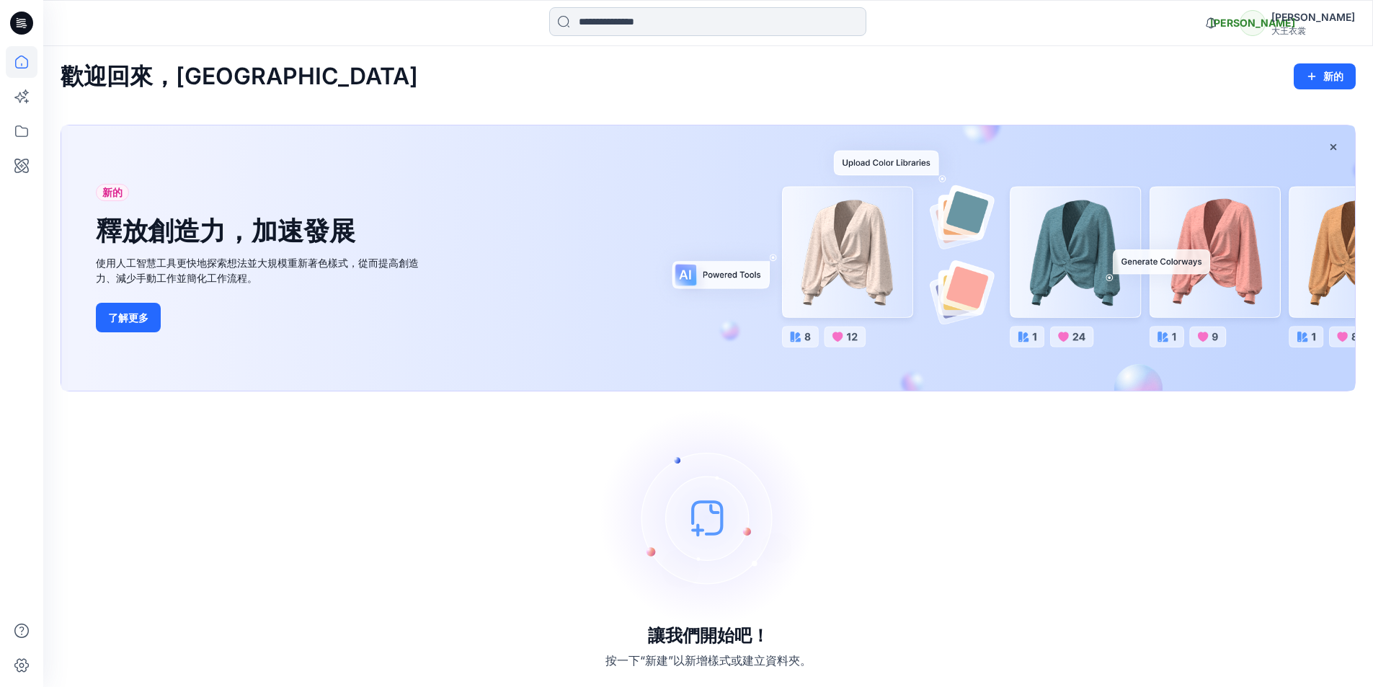
click at [731, 27] on input at bounding box center [707, 21] width 317 height 29
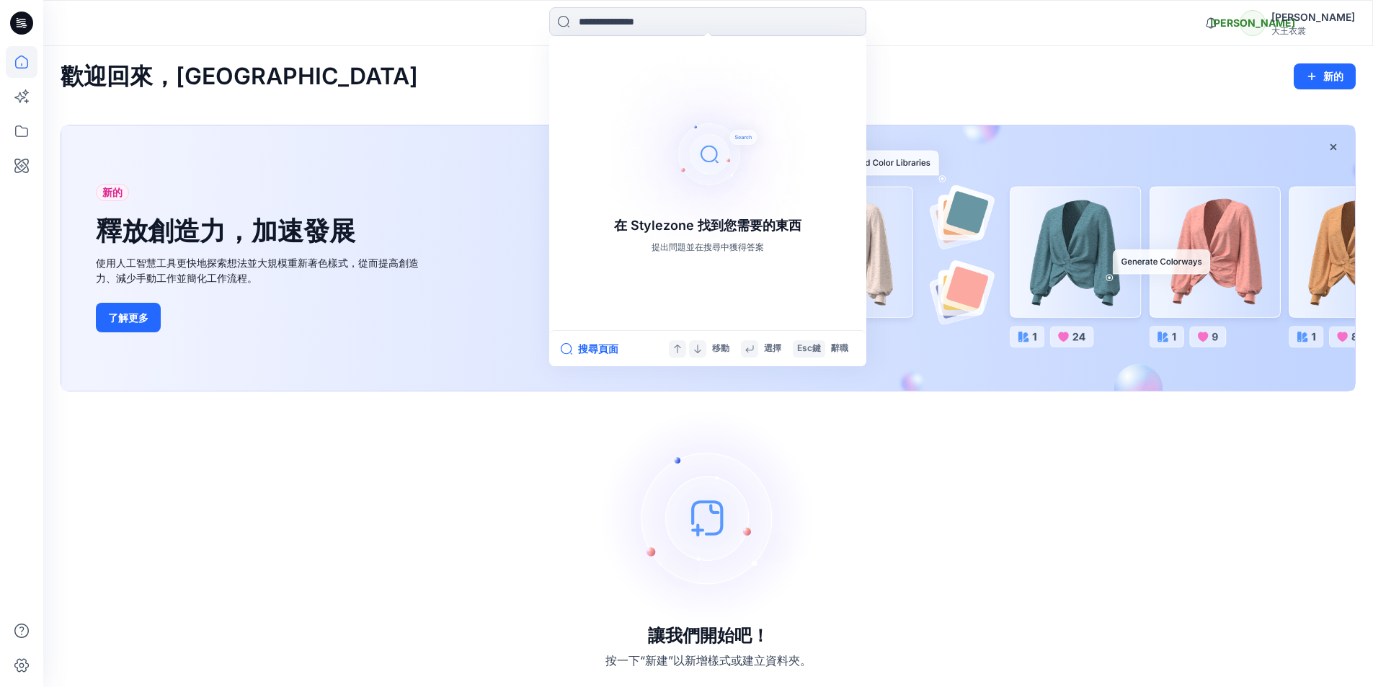
click at [1111, 83] on div "歡迎回來，姵蘭 新的" at bounding box center [708, 76] width 1295 height 27
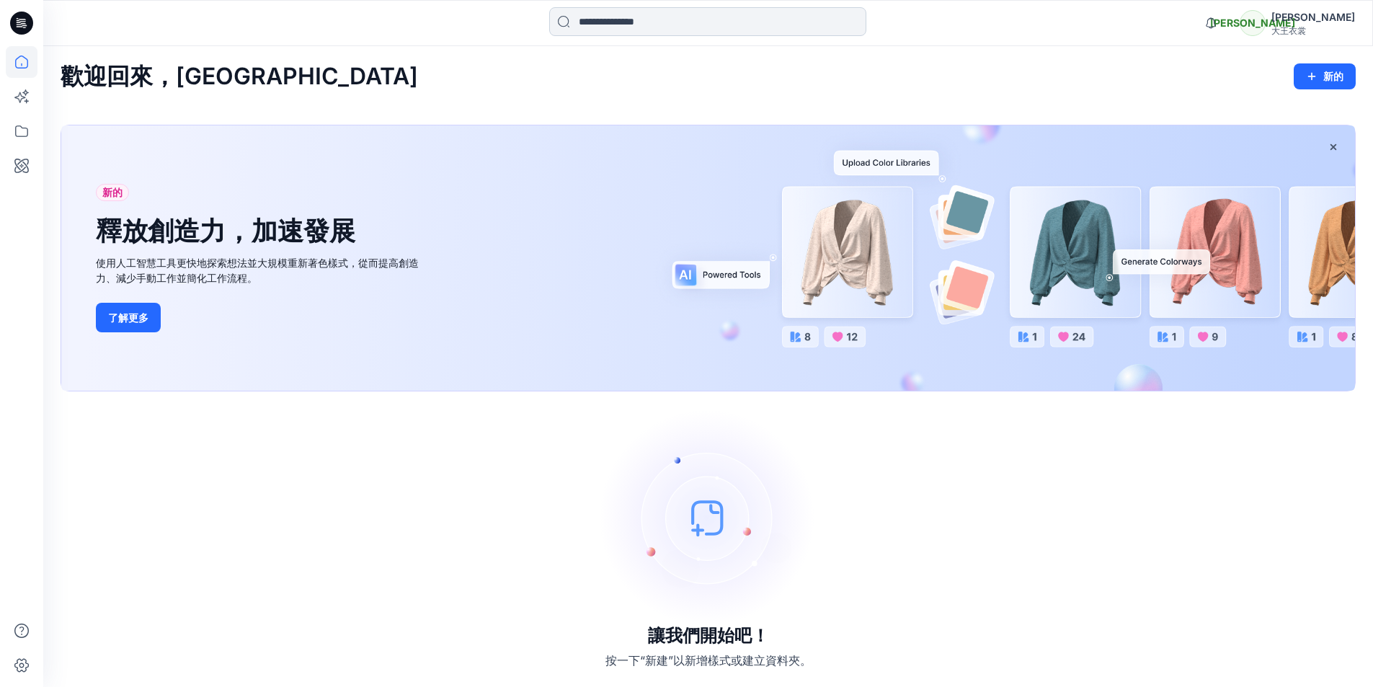
click at [695, 19] on input at bounding box center [707, 21] width 317 height 29
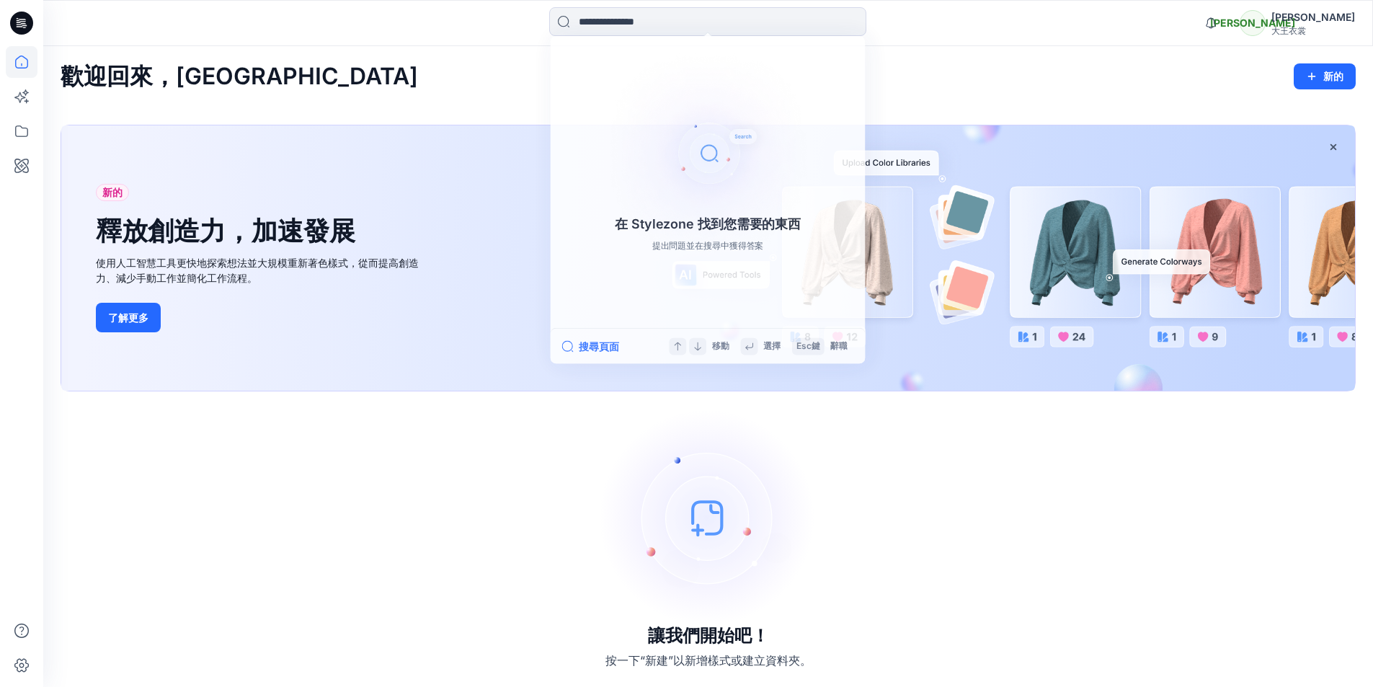
click at [1003, 75] on div "歡迎回來，姵蘭 新的" at bounding box center [708, 76] width 1295 height 27
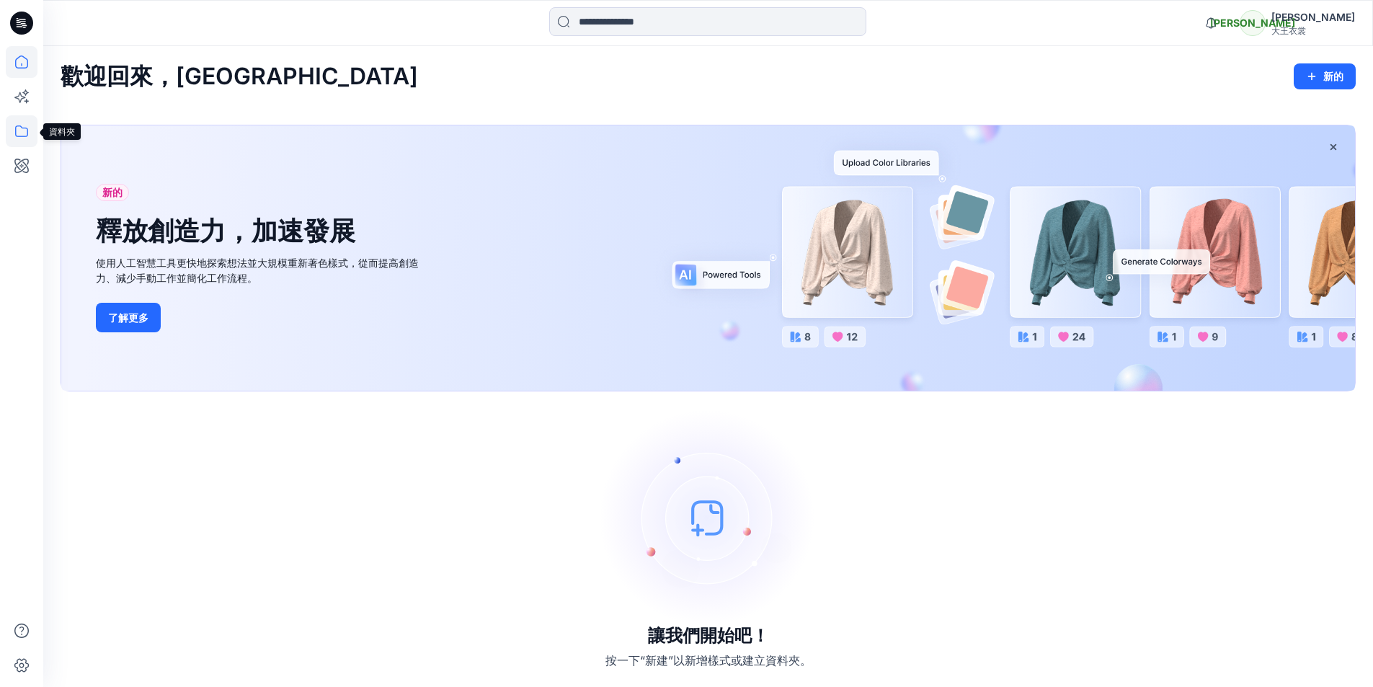
click at [14, 135] on icon at bounding box center [22, 131] width 32 height 32
drag, startPoint x: 446, startPoint y: 115, endPoint x: 428, endPoint y: 12, distance: 105.3
click at [441, 83] on div "歡迎回來，姵蘭 新的 新的 釋放創造力，加速發展 使用人工智慧工具更快地探索想法並大規模重新著色樣式，從而提高創造力、減少手動工作並簡化工作流程。 了解更多 …" at bounding box center [708, 366] width 1330 height 641
click at [1224, 20] on icon "button" at bounding box center [1210, 23] width 27 height 29
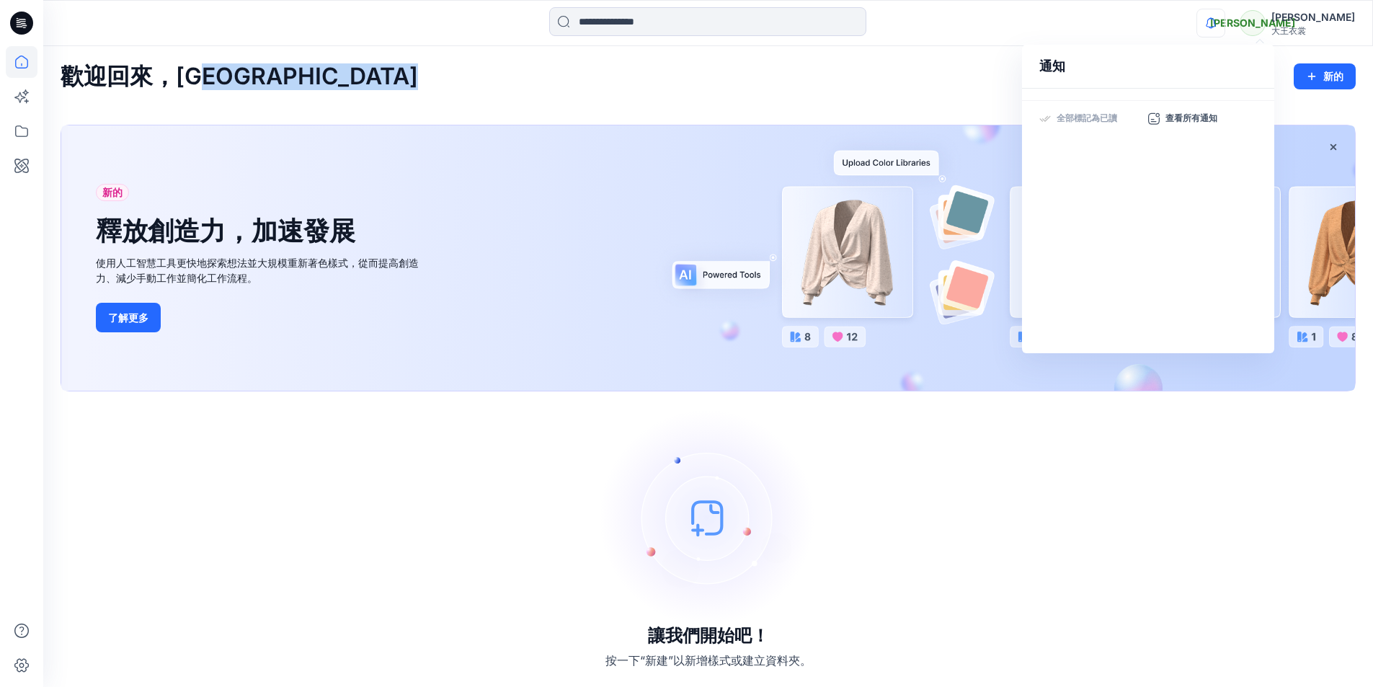
click at [1224, 22] on icon "button" at bounding box center [1210, 23] width 27 height 29
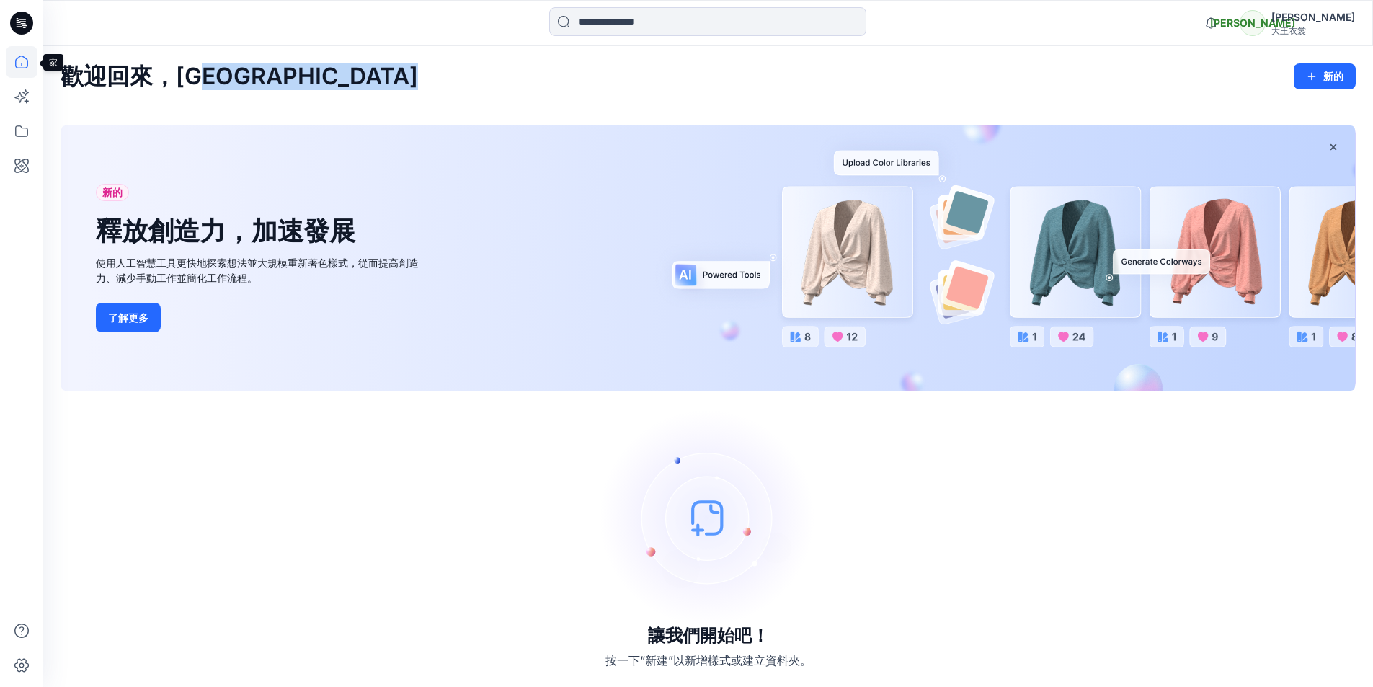
click at [27, 60] on icon at bounding box center [21, 61] width 13 height 13
click at [27, 128] on icon at bounding box center [21, 131] width 13 height 12
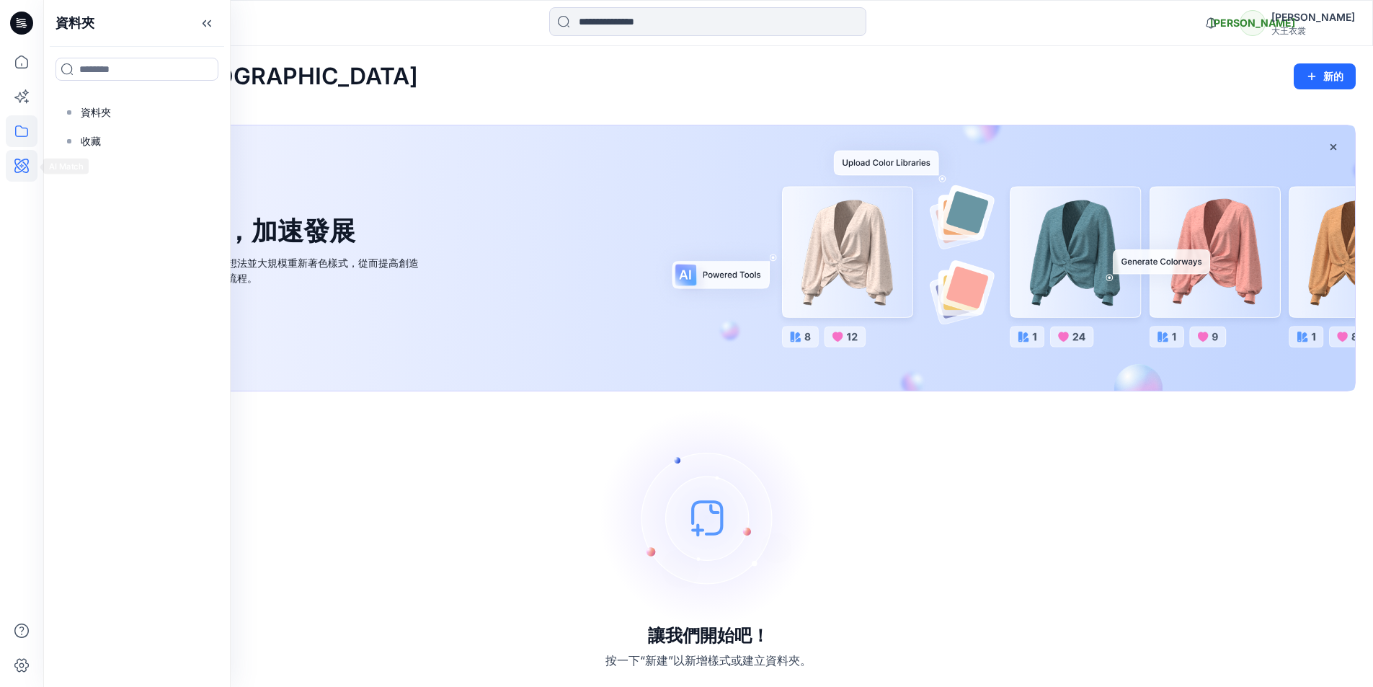
click at [21, 158] on icon at bounding box center [22, 166] width 32 height 32
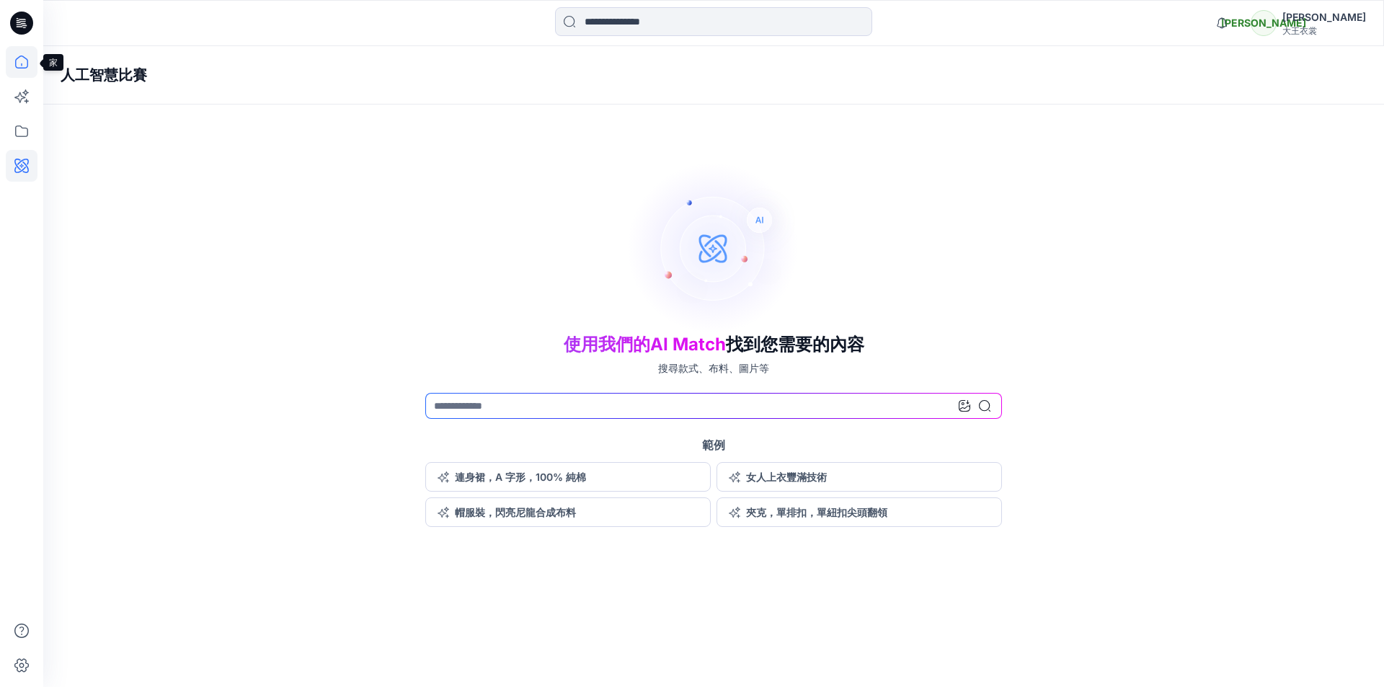
click at [22, 67] on icon at bounding box center [22, 62] width 32 height 32
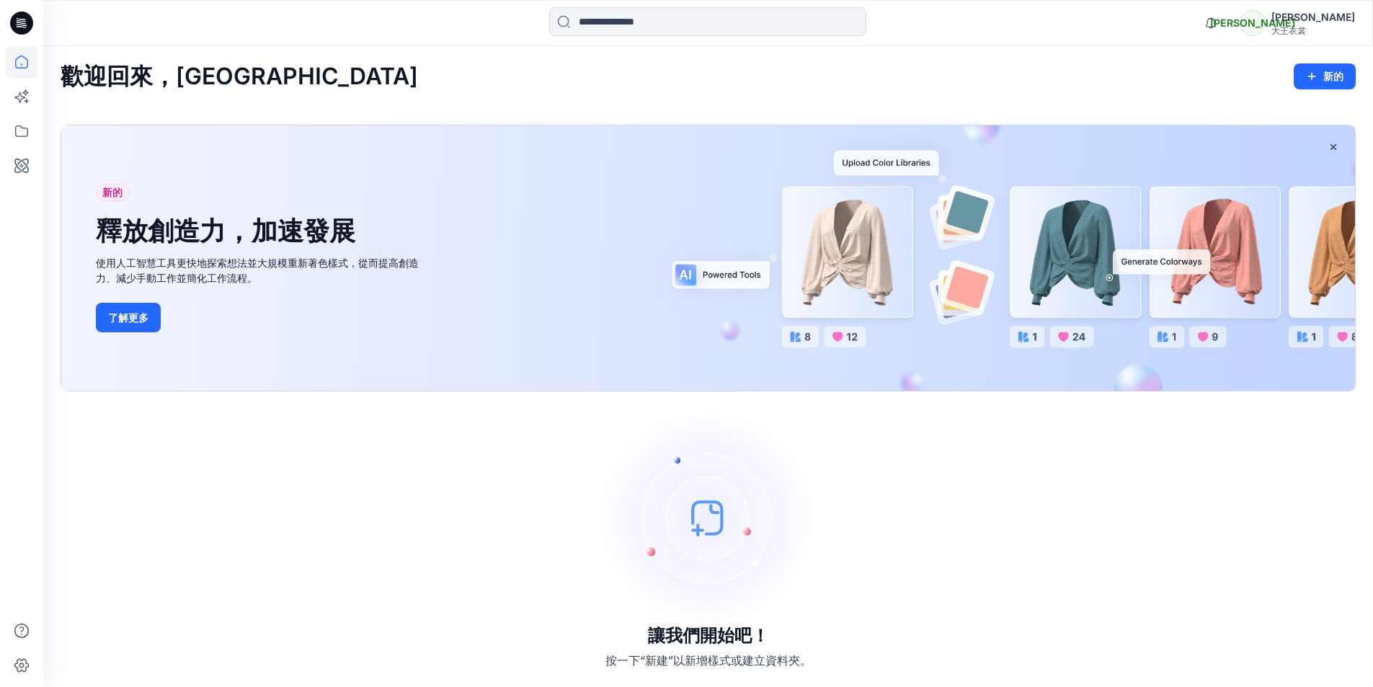
click at [1331, 24] on div "姵蘭葉" at bounding box center [1313, 17] width 84 height 17
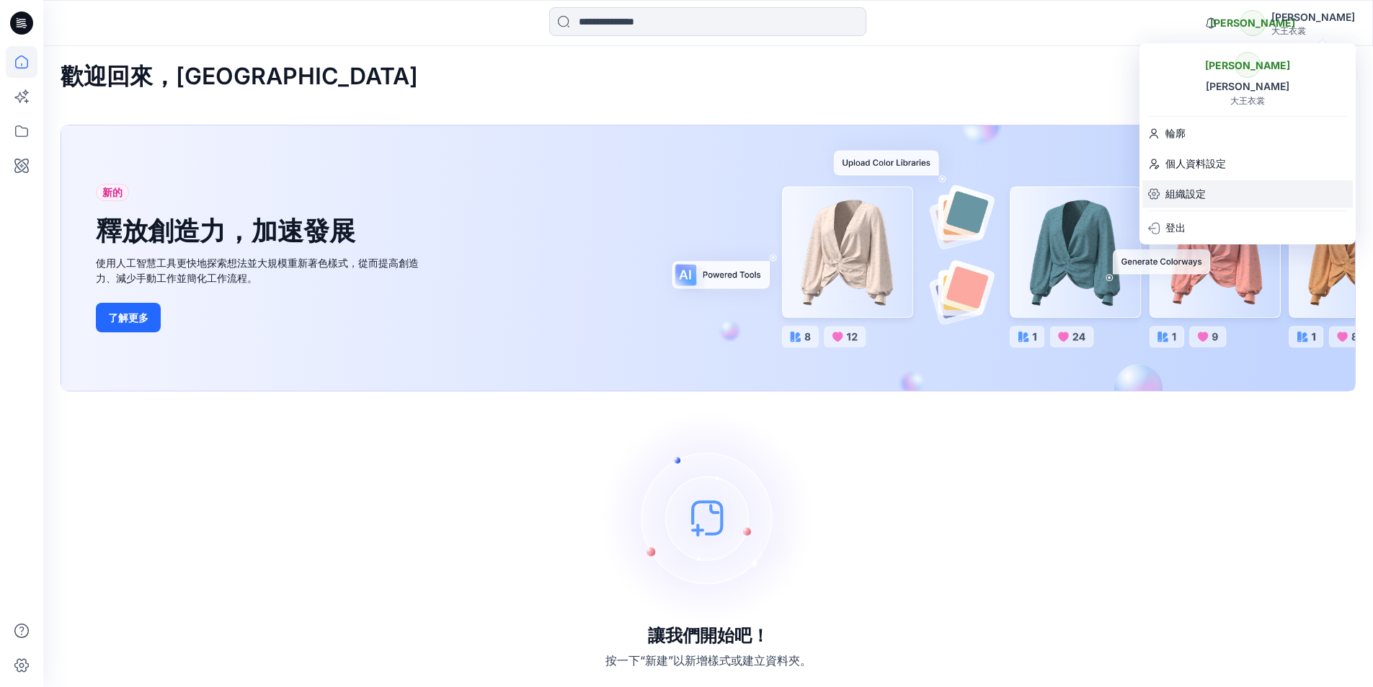
click at [1191, 195] on font "組織設定" at bounding box center [1185, 193] width 40 height 12
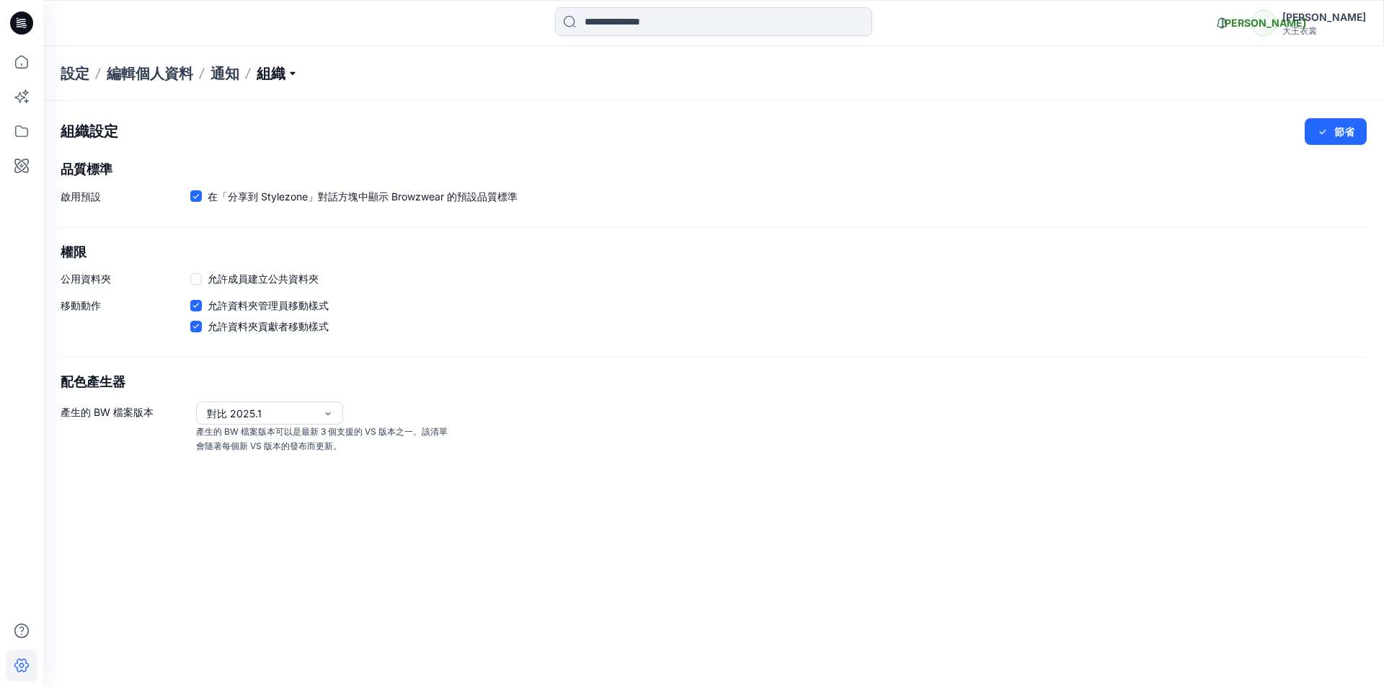
click at [280, 74] on p "組織" at bounding box center [278, 73] width 42 height 20
click at [274, 197] on link "管理標籤" at bounding box center [277, 193] width 210 height 29
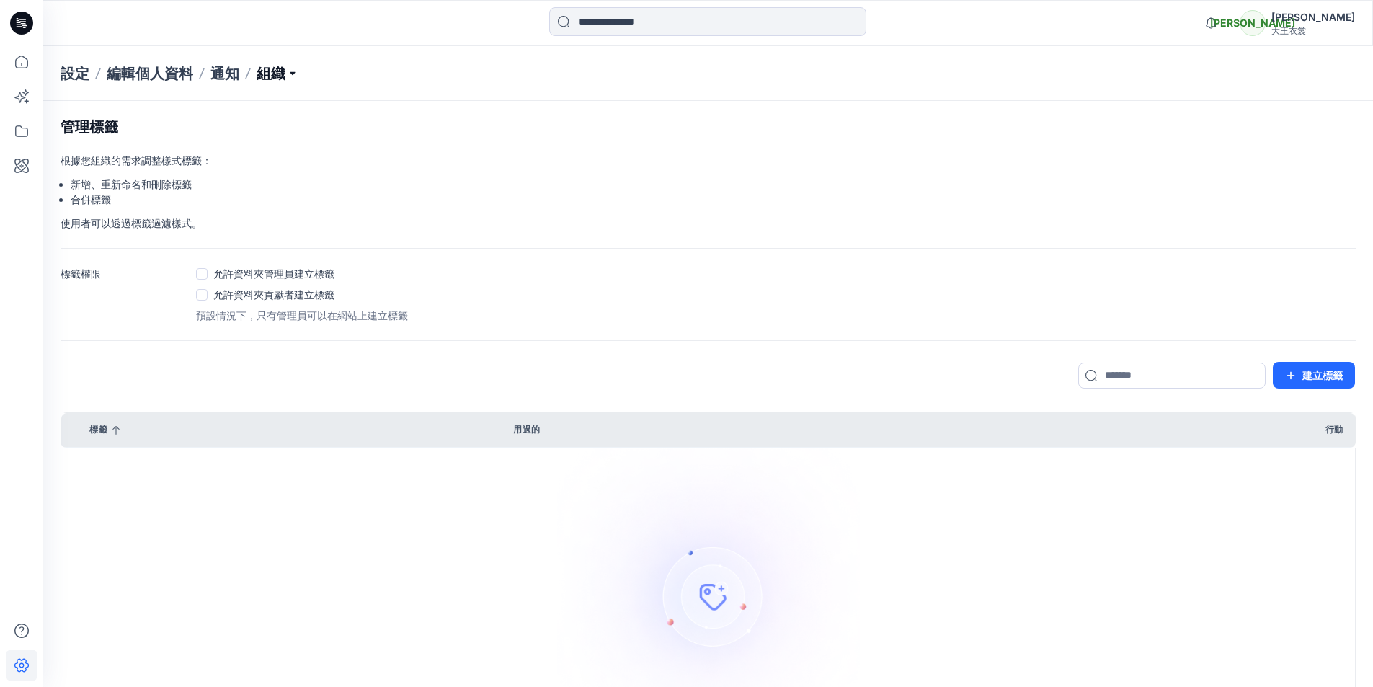
click at [267, 79] on p "組織" at bounding box center [278, 73] width 42 height 20
click at [224, 249] on font "使用者角色" at bounding box center [203, 250] width 50 height 12
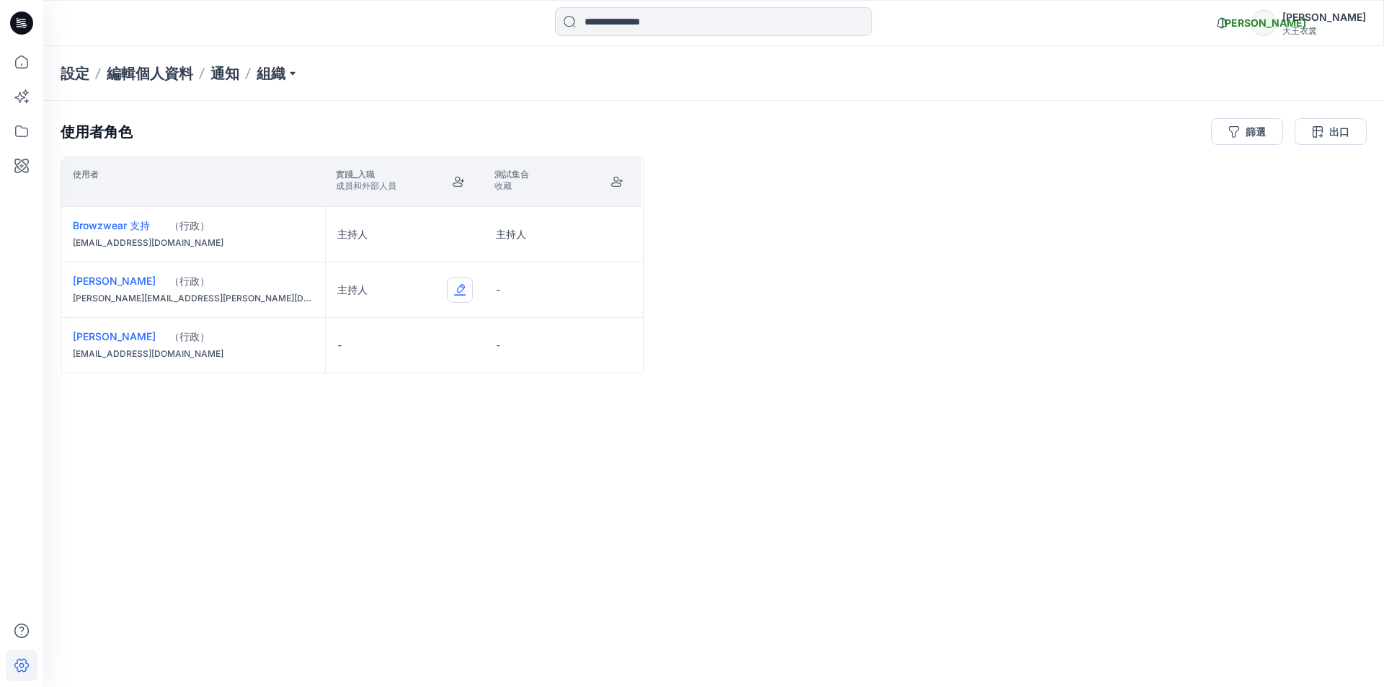
click at [460, 291] on button "Edit Role" at bounding box center [460, 290] width 26 height 26
click at [462, 285] on button "Edit Role" at bounding box center [460, 290] width 26 height 26
click at [582, 507] on div "使用者 實踐_入職 成員和外部人員 測試集合 收藏 Browzwear 支持 （行政） support@browzwear.com 主持人 主持人 珍妮佛李 …" at bounding box center [714, 393] width 1306 height 474
click at [462, 344] on button "Edit Role" at bounding box center [460, 345] width 26 height 26
click at [637, 24] on input at bounding box center [713, 21] width 317 height 29
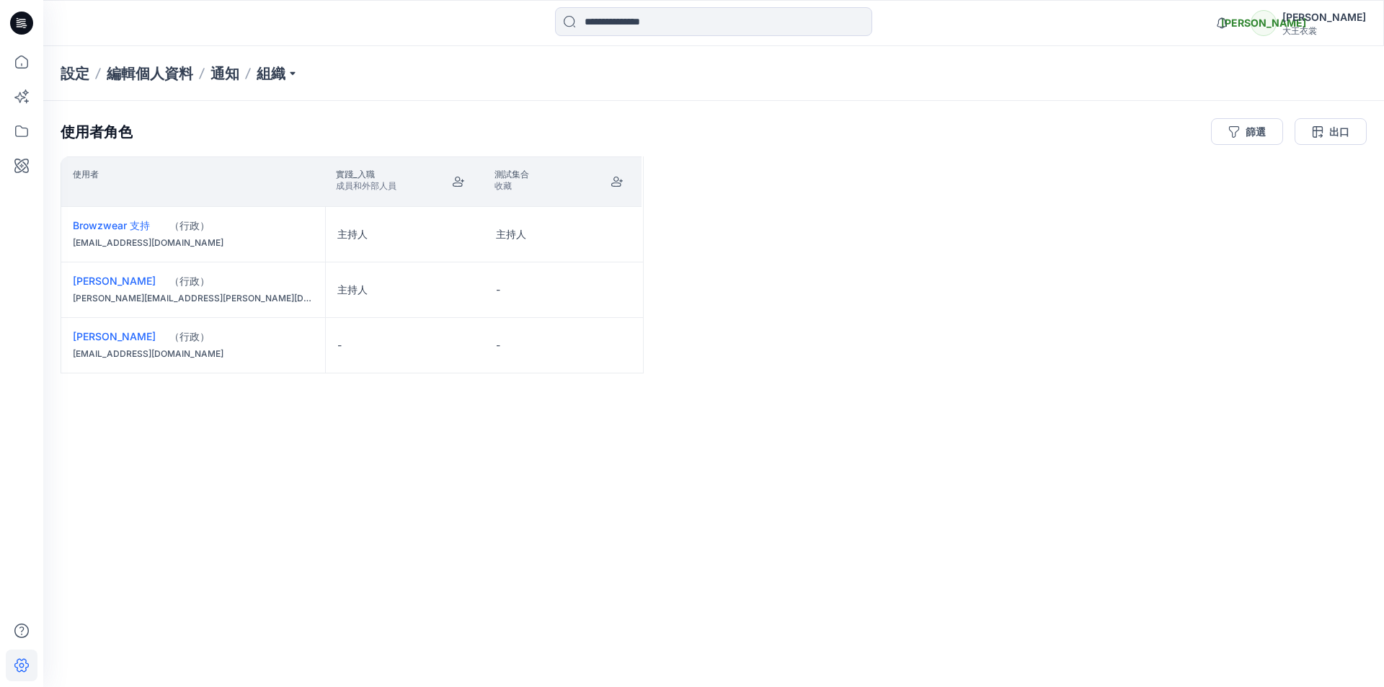
click at [296, 472] on div "使用者 實踐_入職 成員和外部人員 測試集合 收藏 Browzwear 支持 （行政） support@browzwear.com 主持人 主持人 珍妮佛李 …" at bounding box center [714, 393] width 1306 height 474
click at [463, 185] on icon "加入" at bounding box center [459, 182] width 12 height 12
click at [123, 246] on font "support@browzwear.com" at bounding box center [148, 242] width 151 height 11
click at [1175, 547] on div "使用者 實踐_入職 成員和外部人員 測試集合 收藏 Browzwear 支持 （行政） support@browzwear.com 主持人 主持人 珍妮佛李 …" at bounding box center [714, 393] width 1306 height 474
click at [1271, 401] on div "使用者 實踐_入職 成員和外部人員 測試集合 收藏 Browzwear 支持 （行政） support@browzwear.com 主持人 主持人 珍妮佛李 …" at bounding box center [714, 393] width 1306 height 474
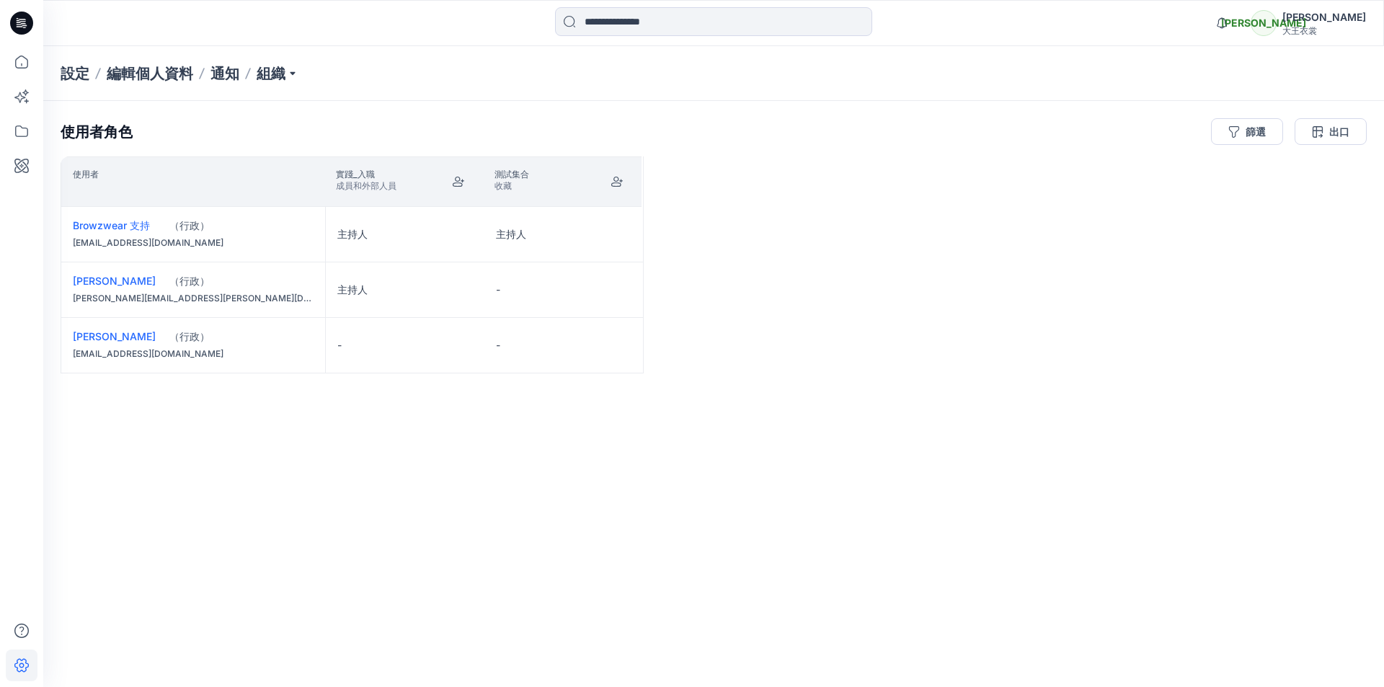
click at [21, 21] on icon at bounding box center [21, 23] width 23 height 23
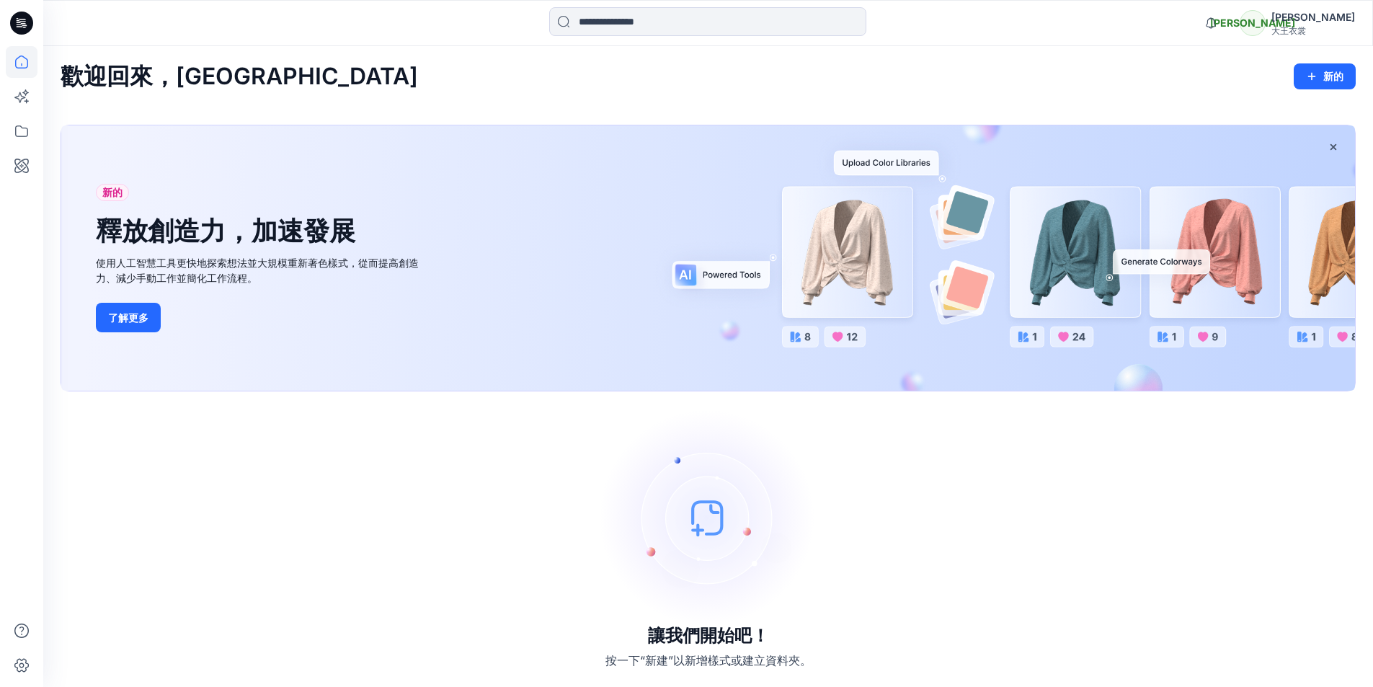
drag, startPoint x: 790, startPoint y: 0, endPoint x: 726, endPoint y: 103, distance: 121.4
click at [951, 615] on div "讓我們開始吧！ 按一下“新建”以新增樣式或建立資料夾。" at bounding box center [708, 539] width 1295 height 261
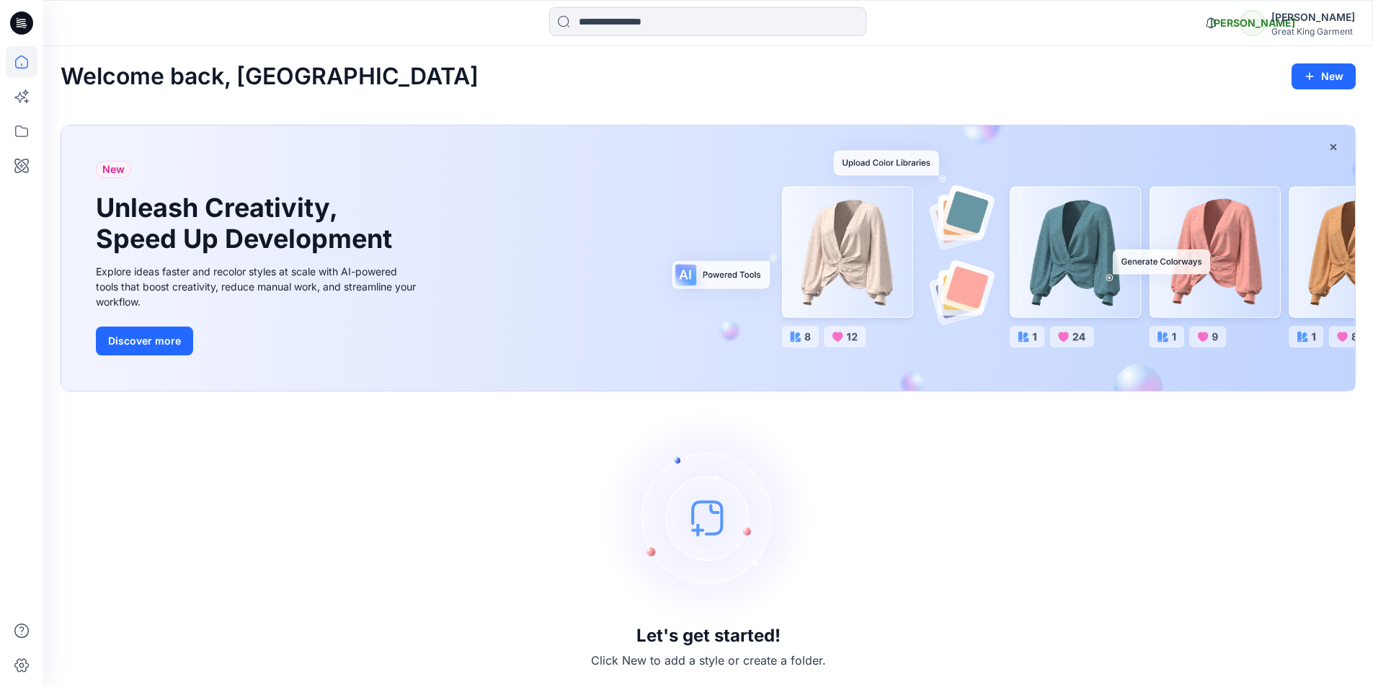
click at [1309, 533] on div "Let's get started! Click New to add a style or create a folder." at bounding box center [708, 539] width 1295 height 261
